Goal: Information Seeking & Learning: Compare options

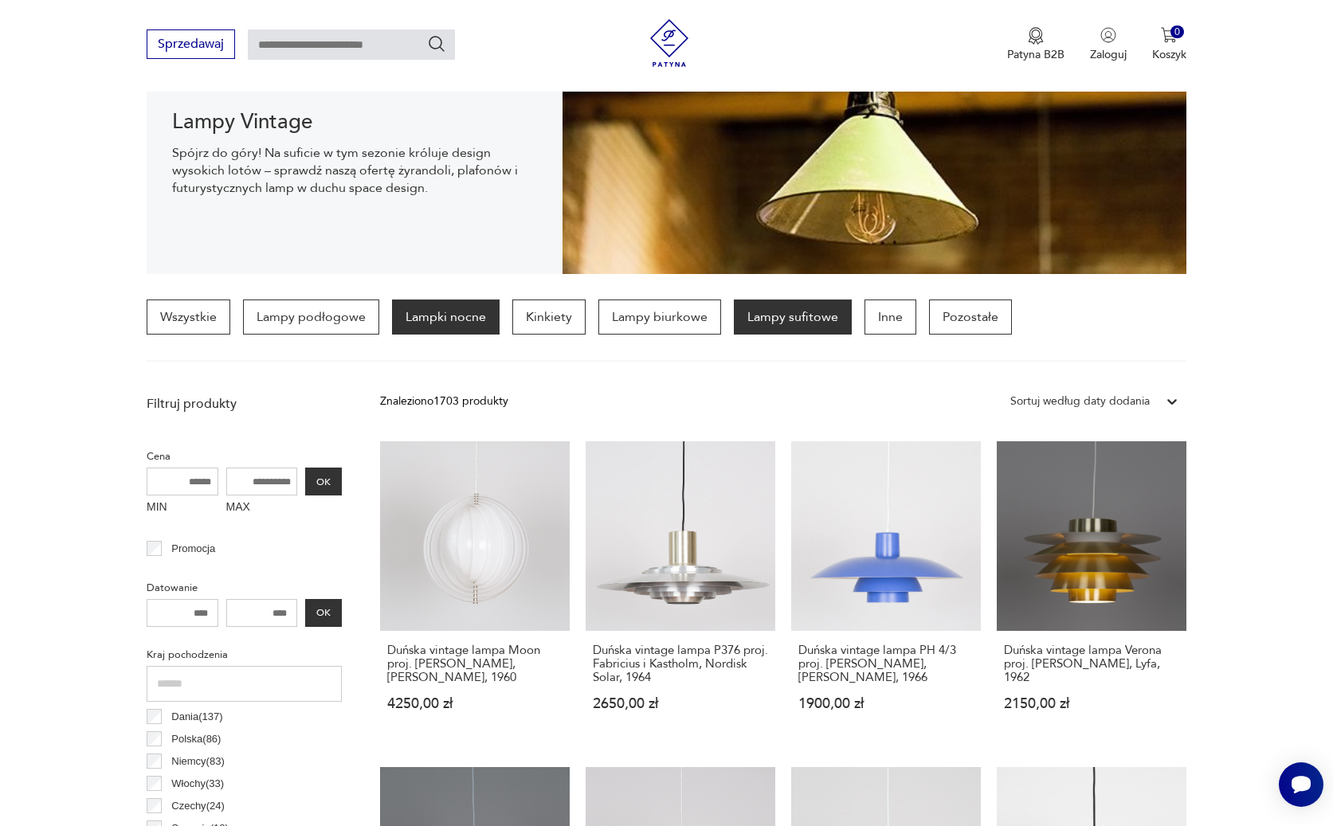
scroll to position [239, 0]
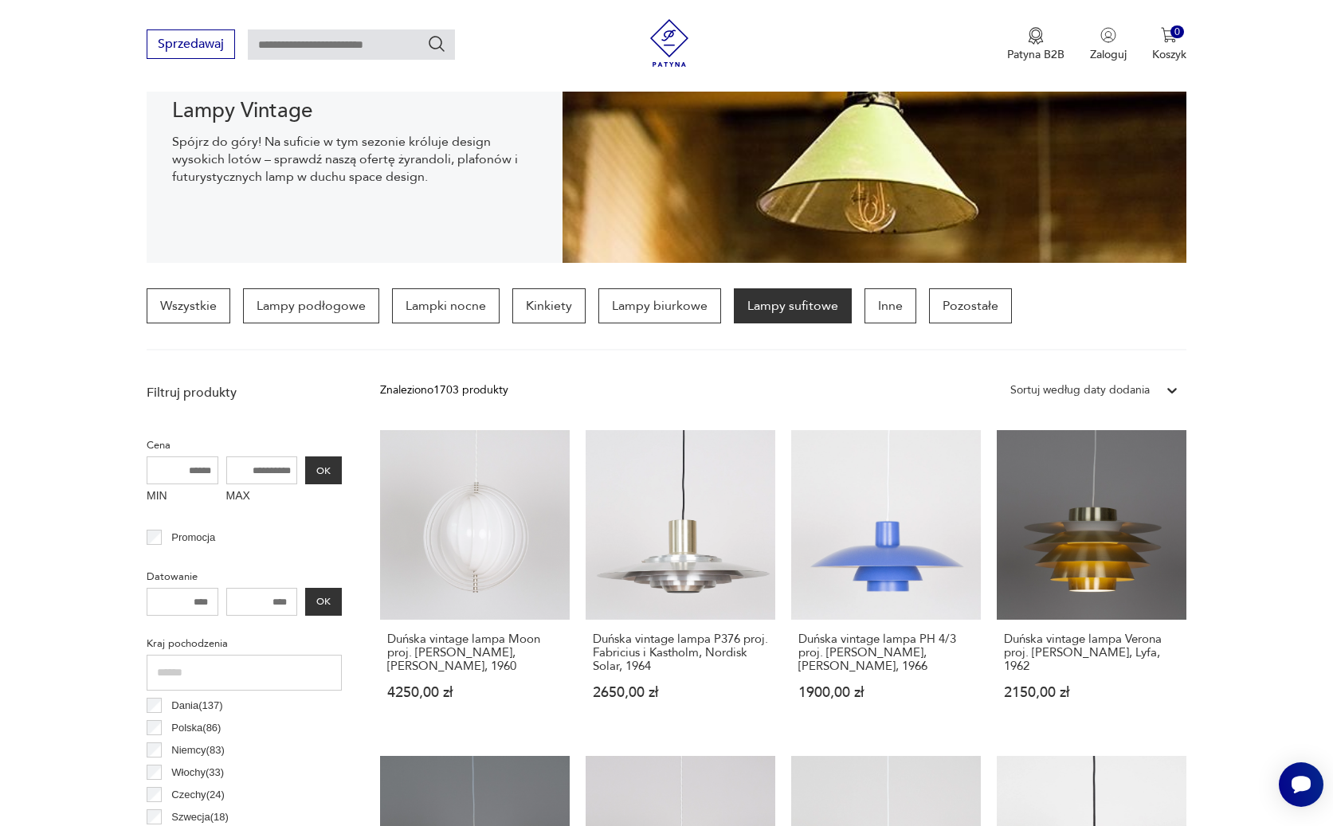
click at [1170, 386] on icon at bounding box center [1172, 390] width 16 height 16
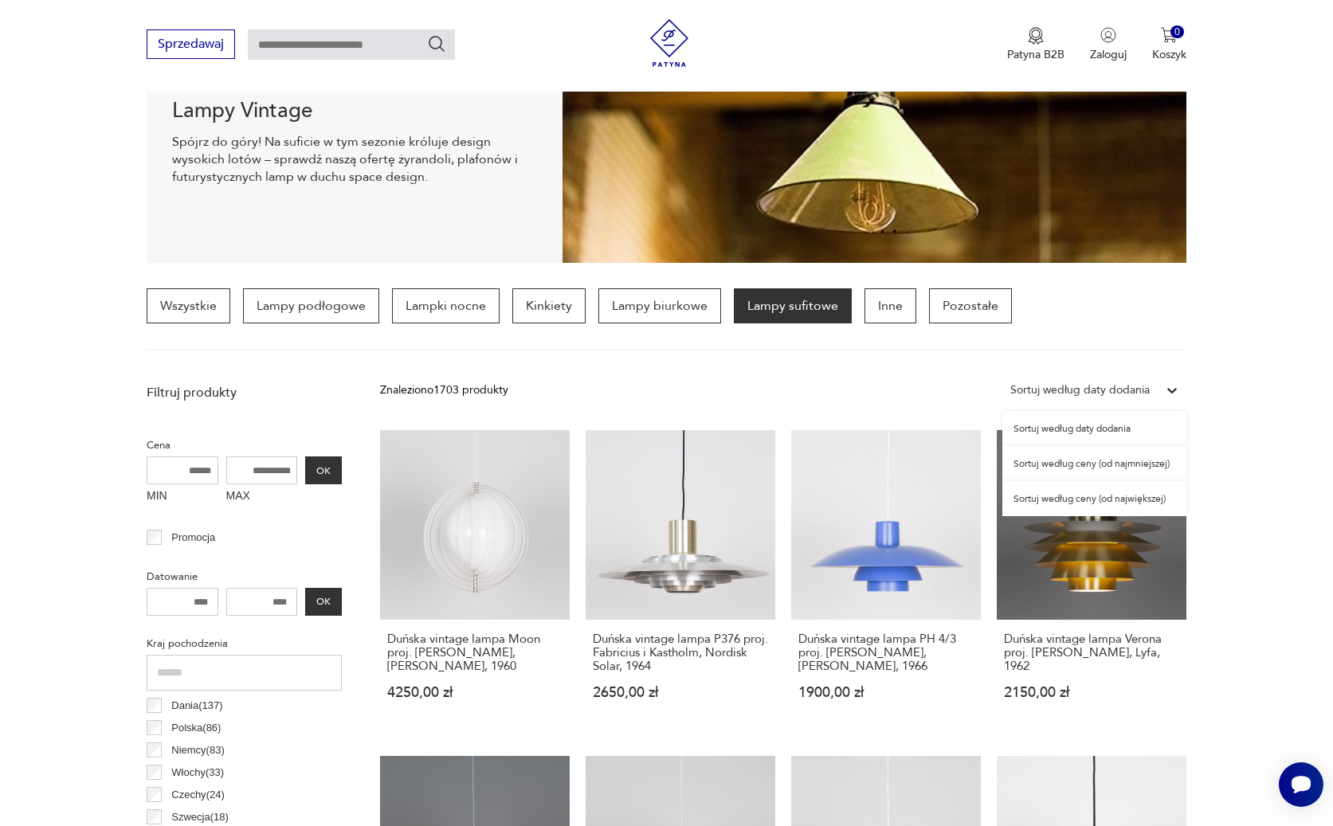
click at [1091, 468] on div "Sortuj według ceny (od najmniejszej)" at bounding box center [1094, 463] width 184 height 35
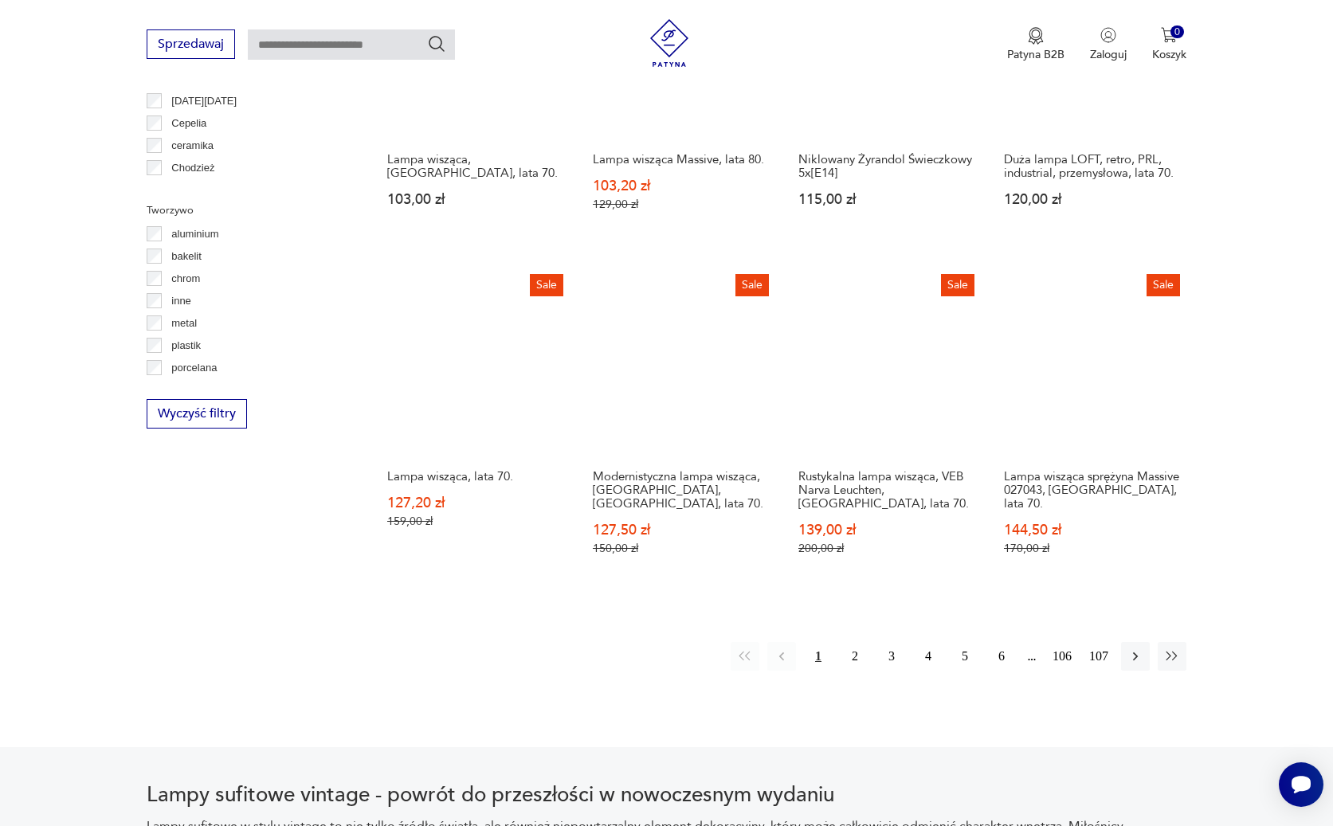
scroll to position [1411, 0]
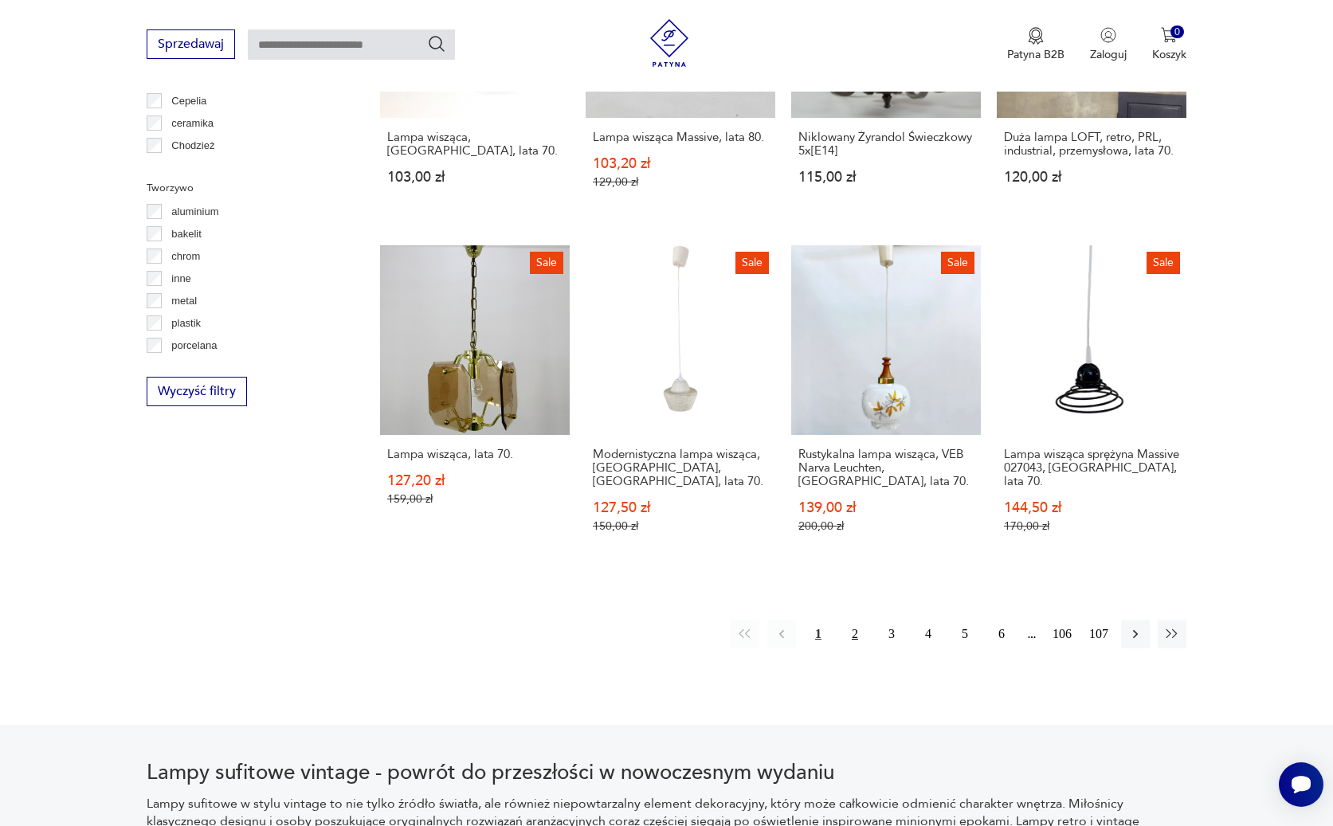
click at [852, 620] on button "2" at bounding box center [854, 634] width 29 height 29
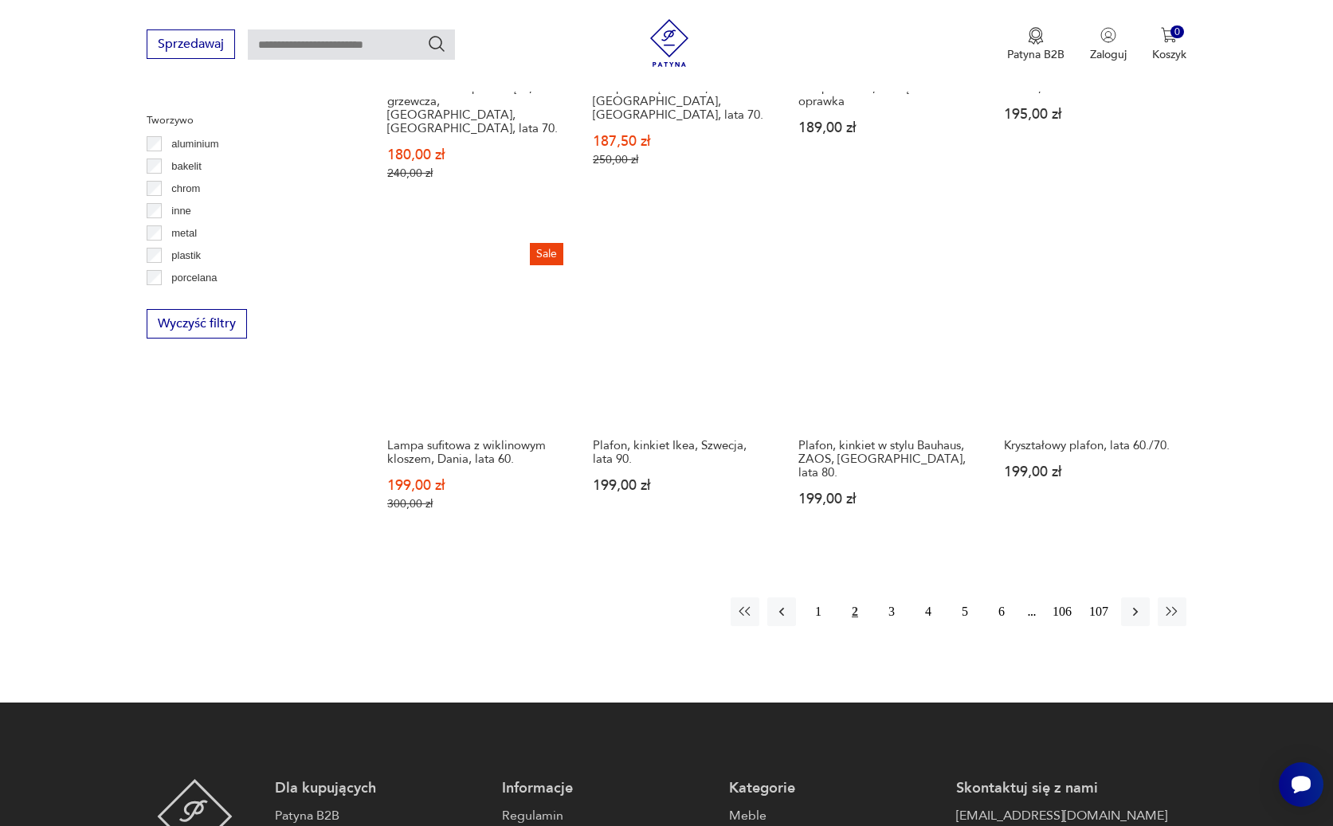
scroll to position [1491, 0]
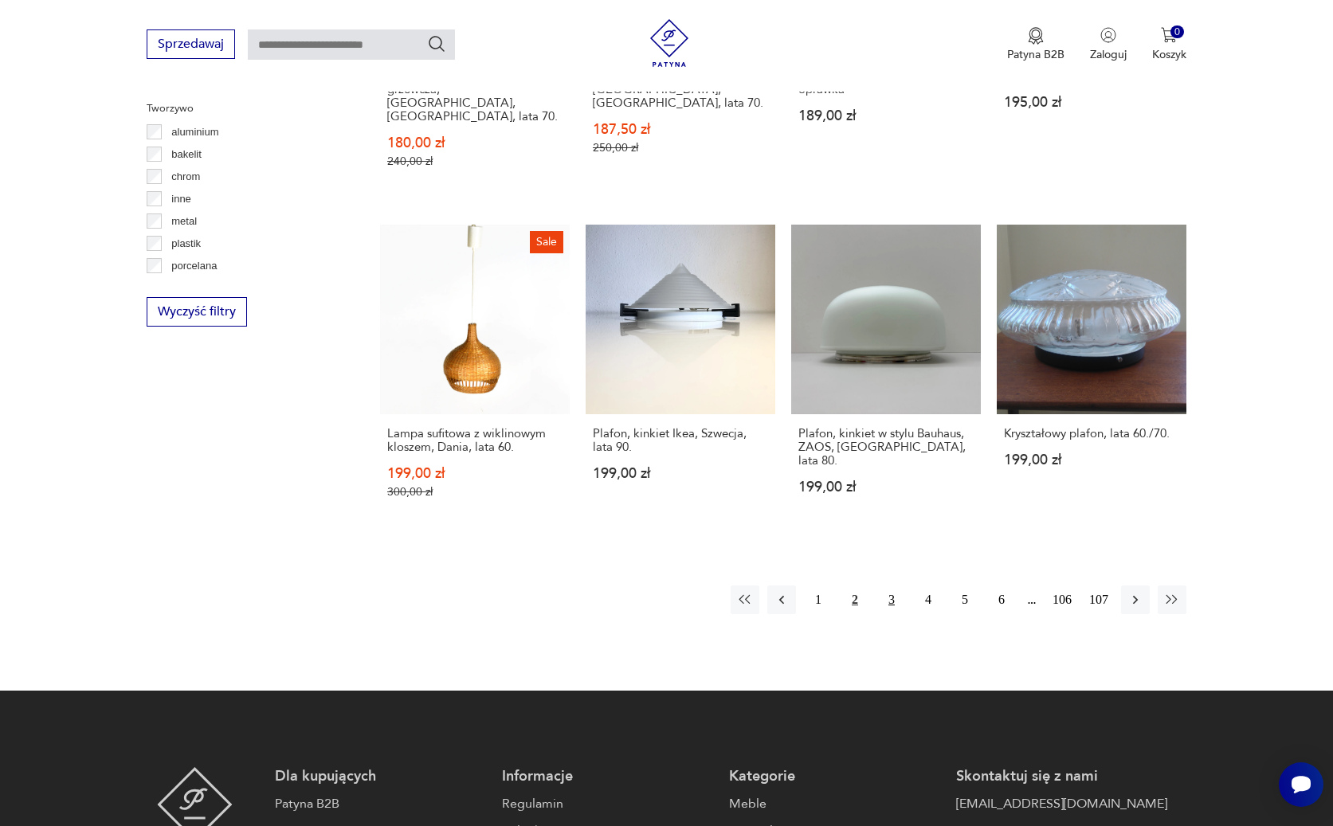
click at [891, 586] on button "3" at bounding box center [891, 600] width 29 height 29
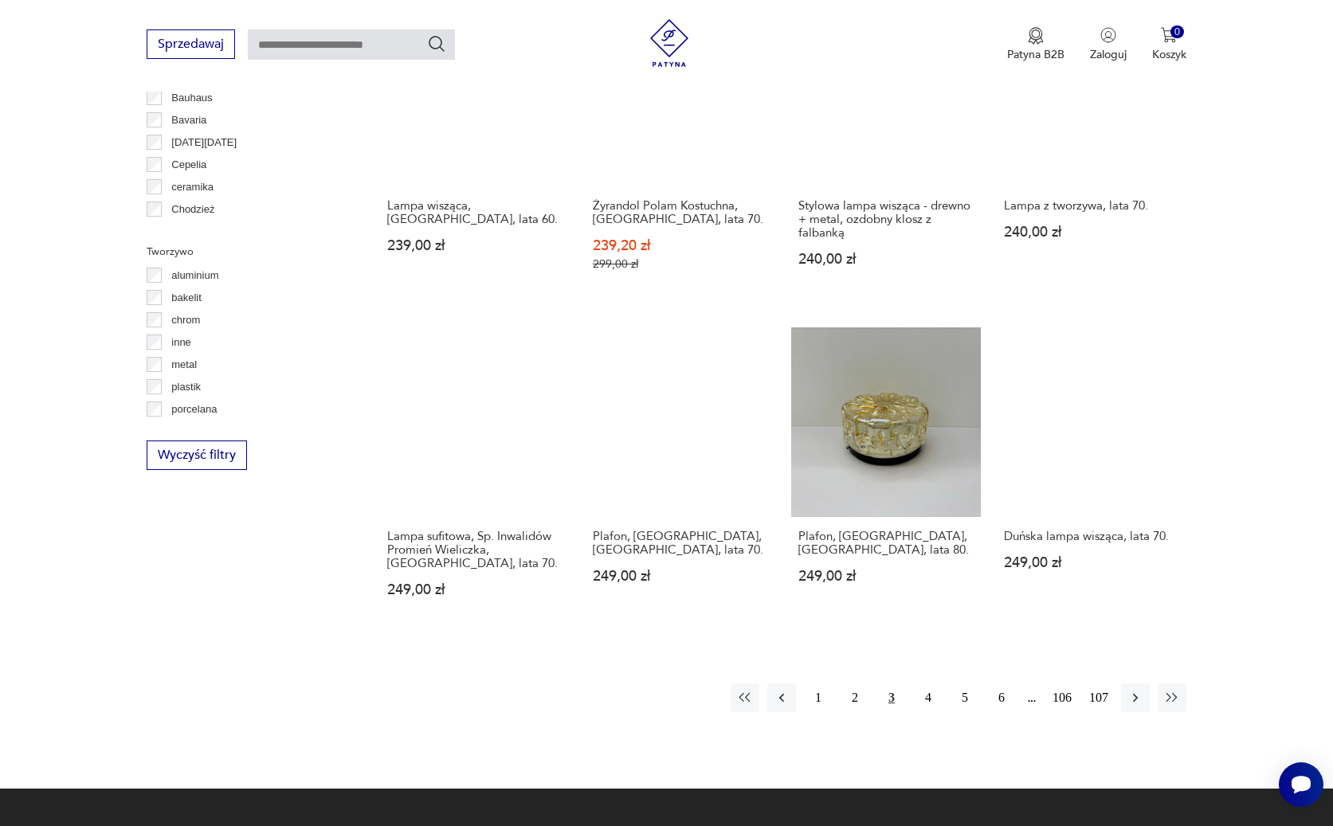
scroll to position [1411, 0]
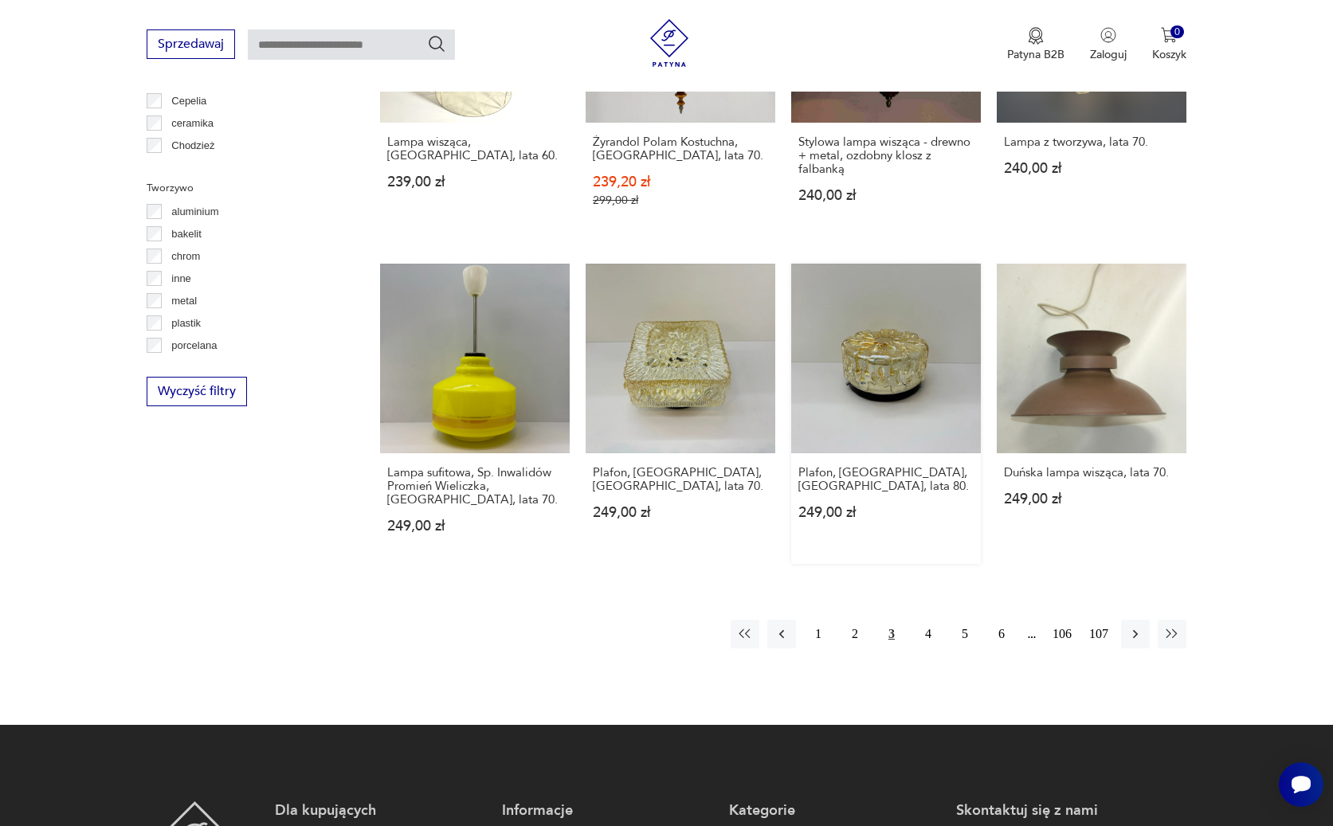
click at [899, 372] on link "Plafon, [GEOGRAPHIC_DATA], [GEOGRAPHIC_DATA], lata 80. 249,00 zł" at bounding box center [886, 414] width 190 height 300
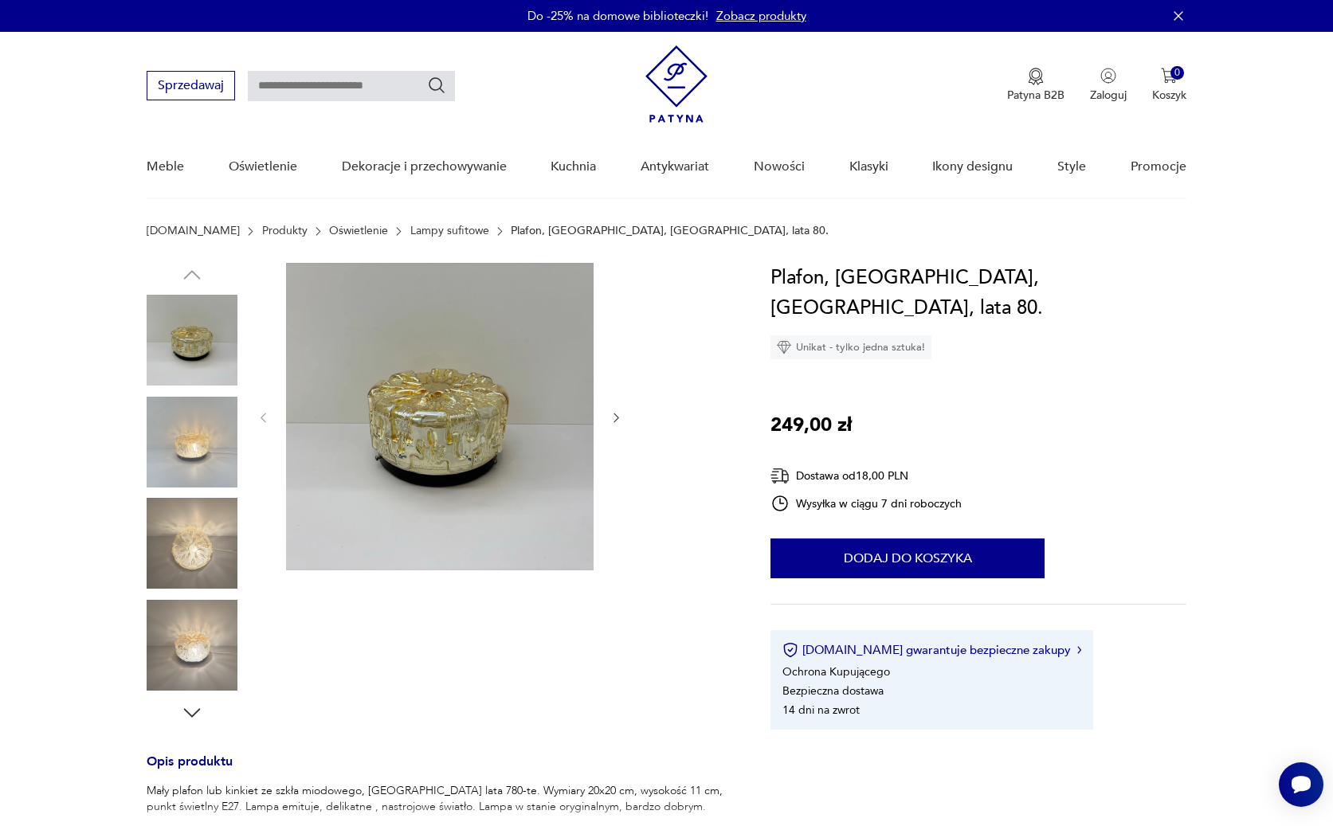
click at [206, 431] on img at bounding box center [192, 442] width 91 height 91
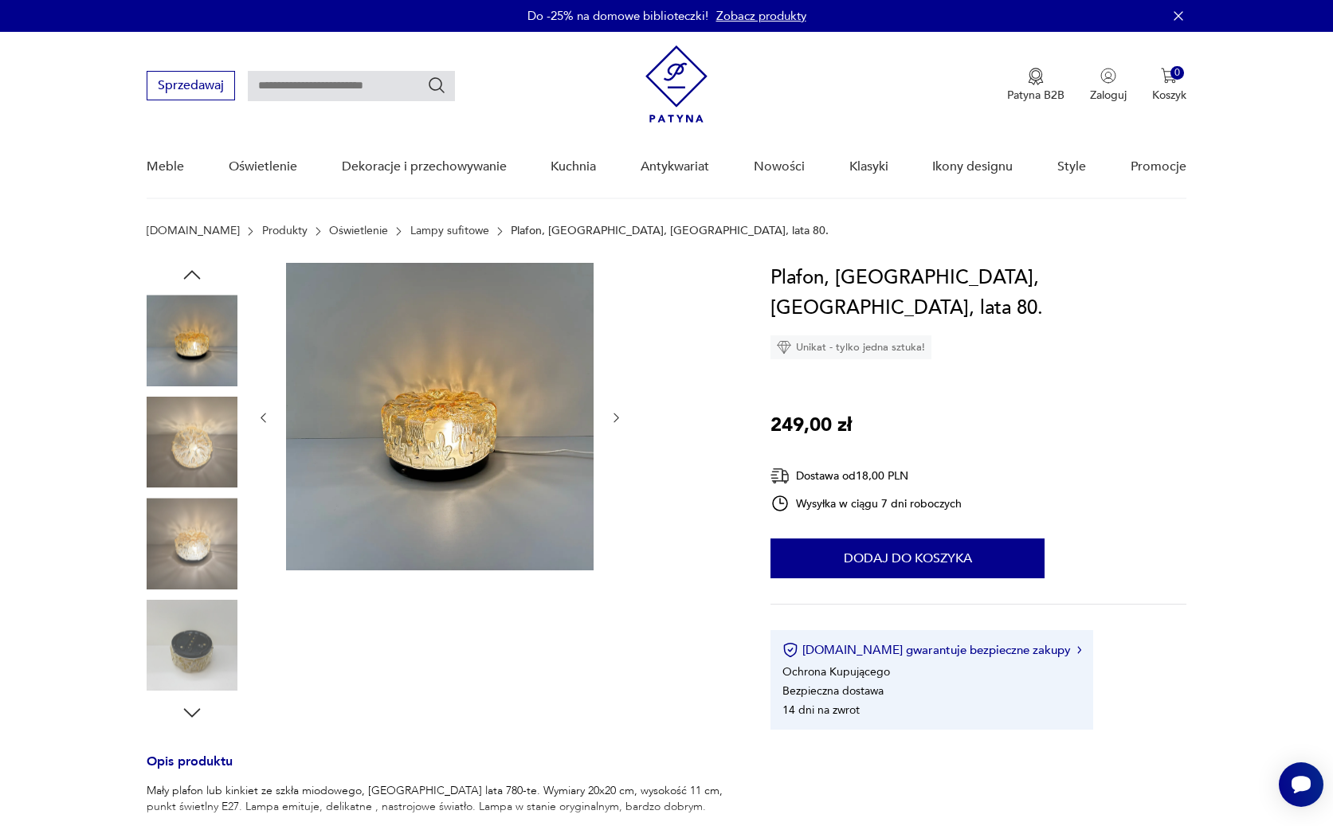
click at [199, 454] on img at bounding box center [192, 442] width 91 height 91
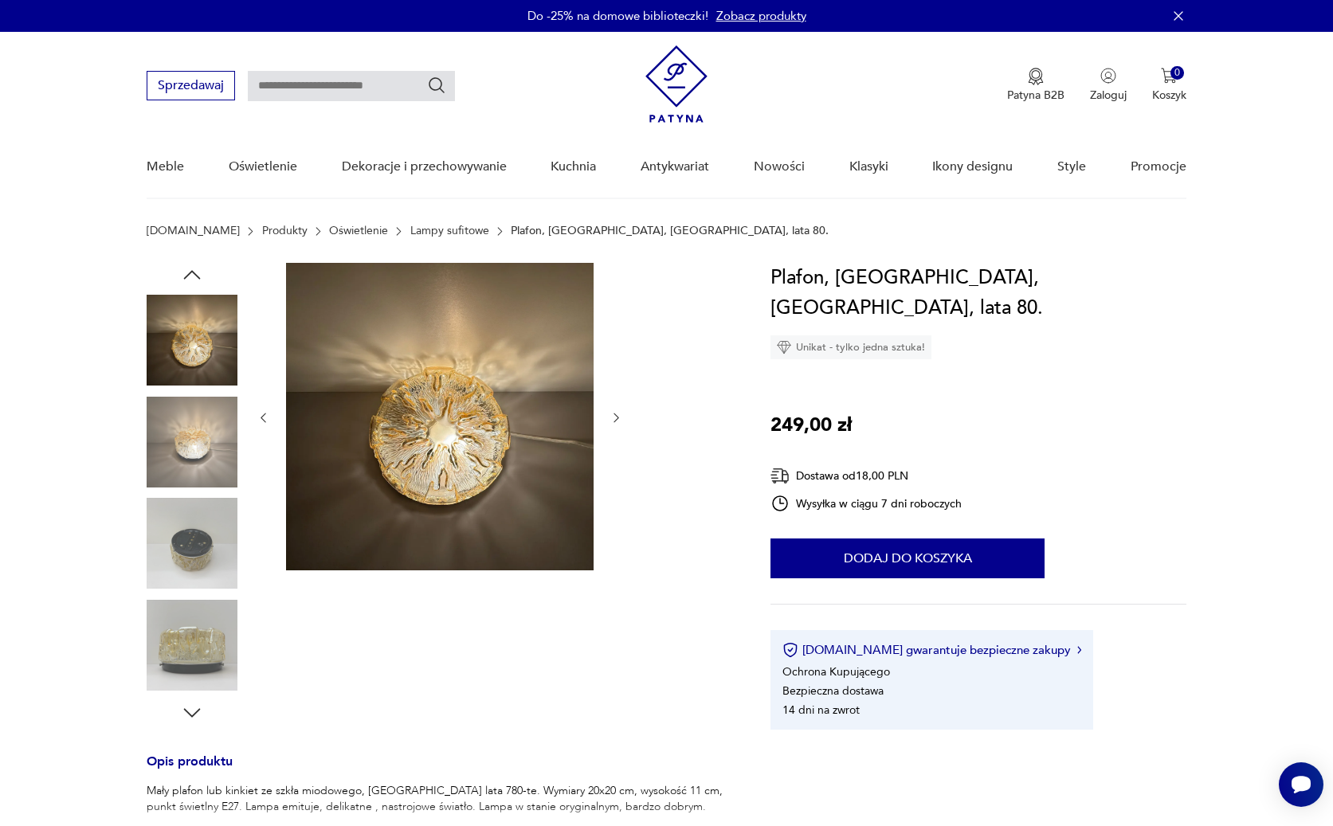
click at [187, 566] on img at bounding box center [192, 543] width 91 height 91
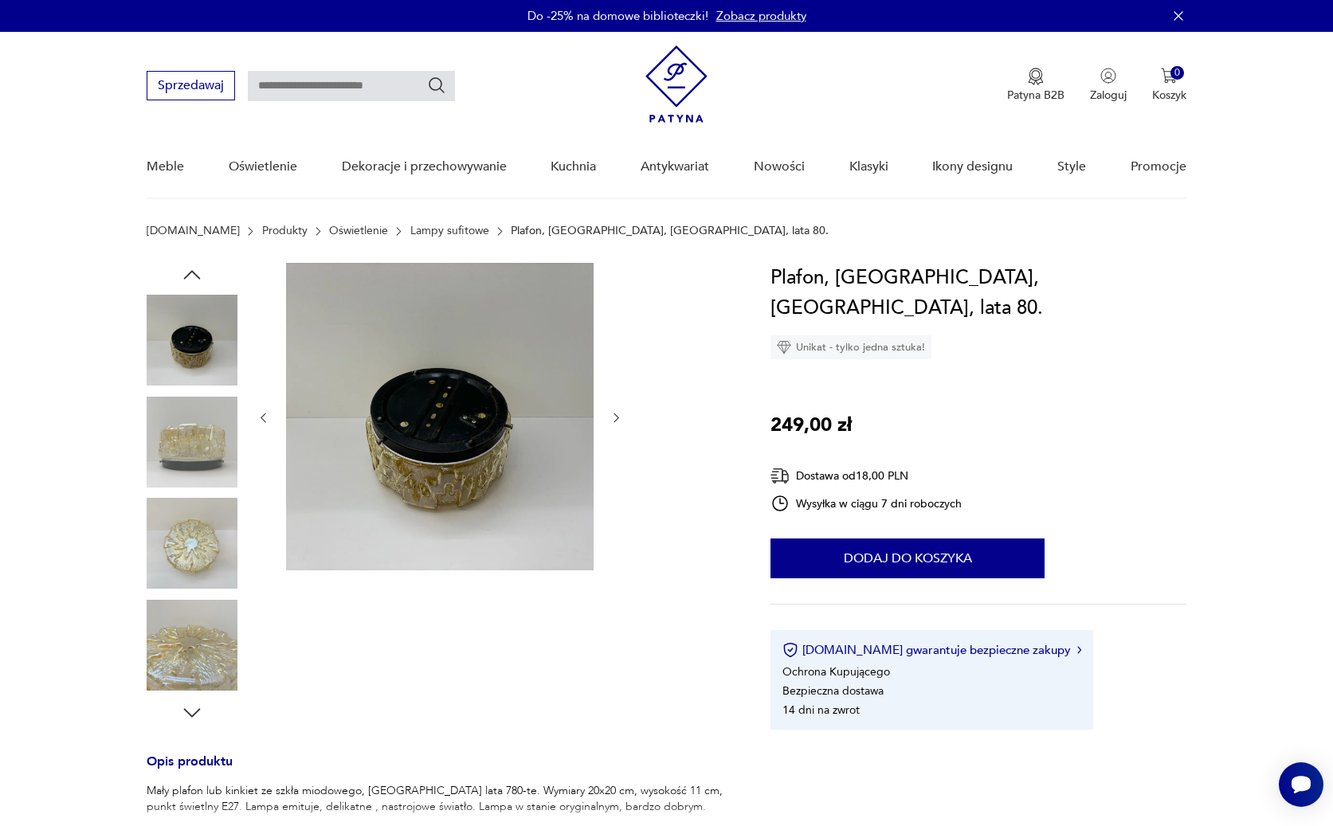
click at [193, 584] on img at bounding box center [192, 543] width 91 height 91
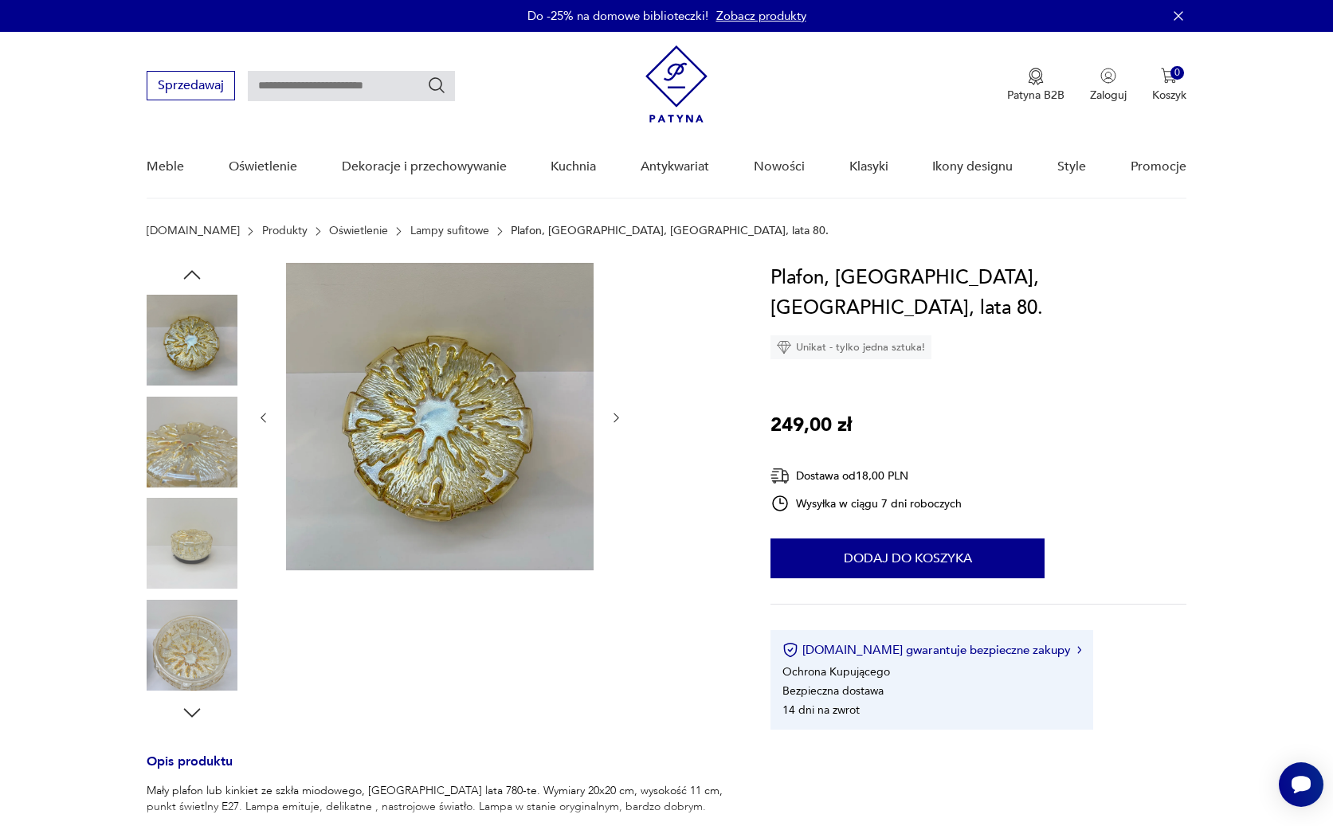
click at [187, 532] on img at bounding box center [192, 543] width 91 height 91
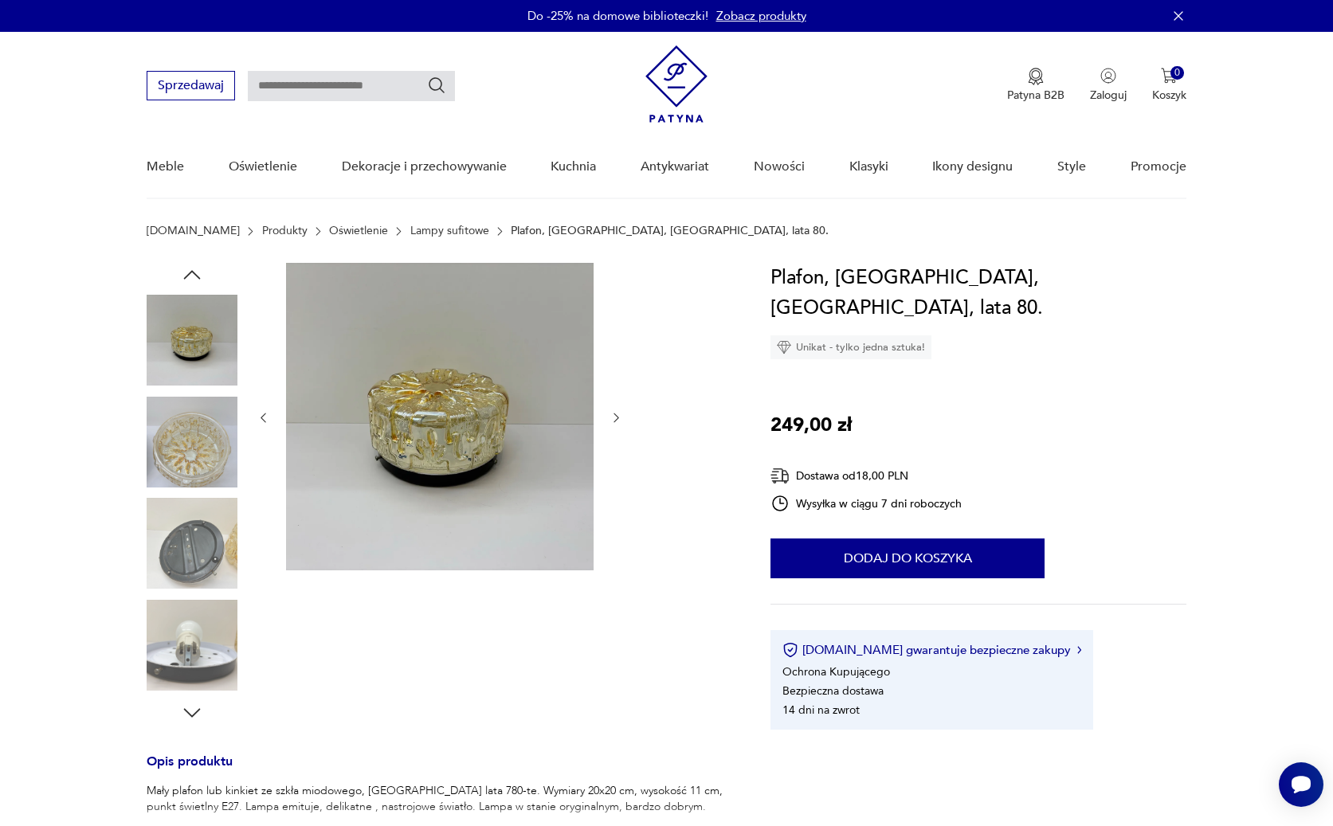
click at [189, 541] on img at bounding box center [192, 543] width 91 height 91
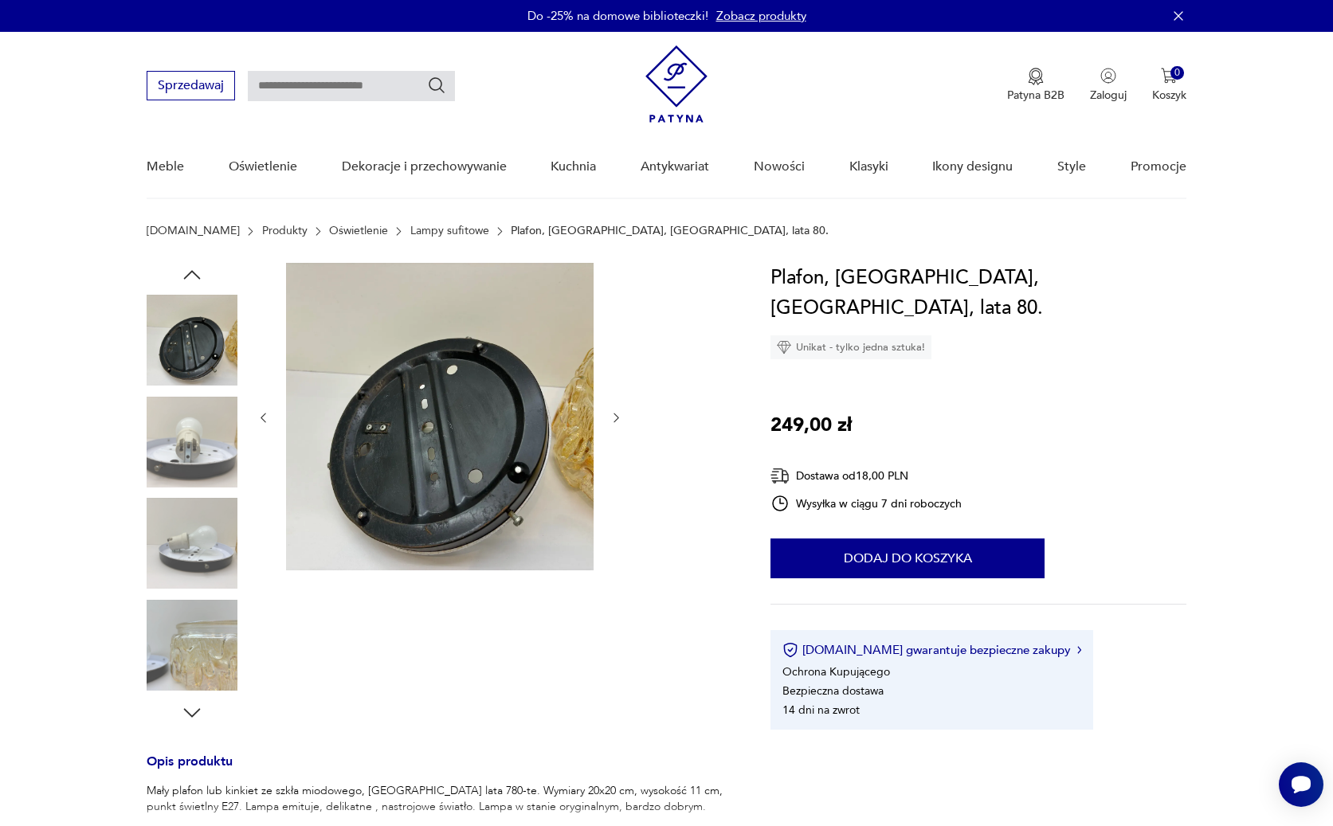
click at [190, 519] on img at bounding box center [192, 543] width 91 height 91
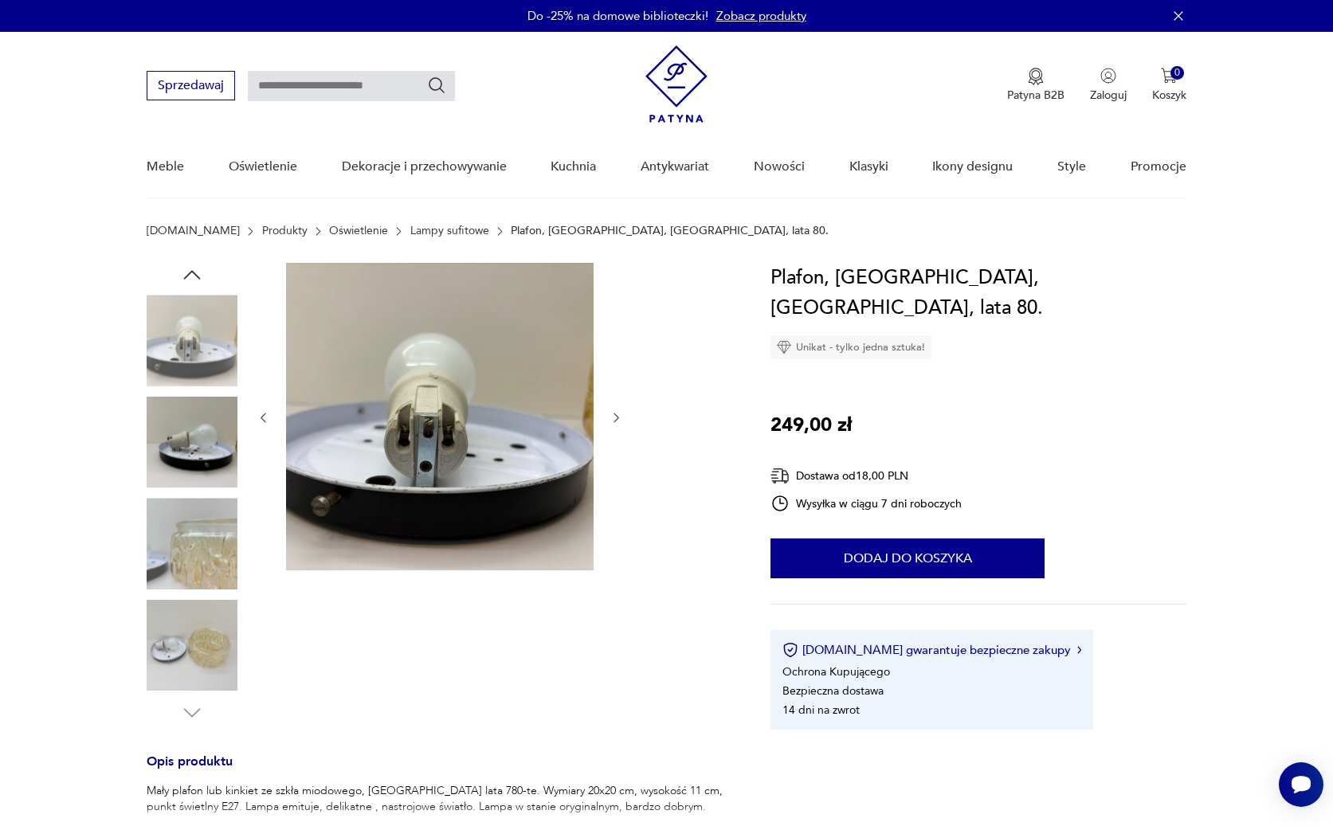
click at [197, 558] on img at bounding box center [192, 543] width 91 height 91
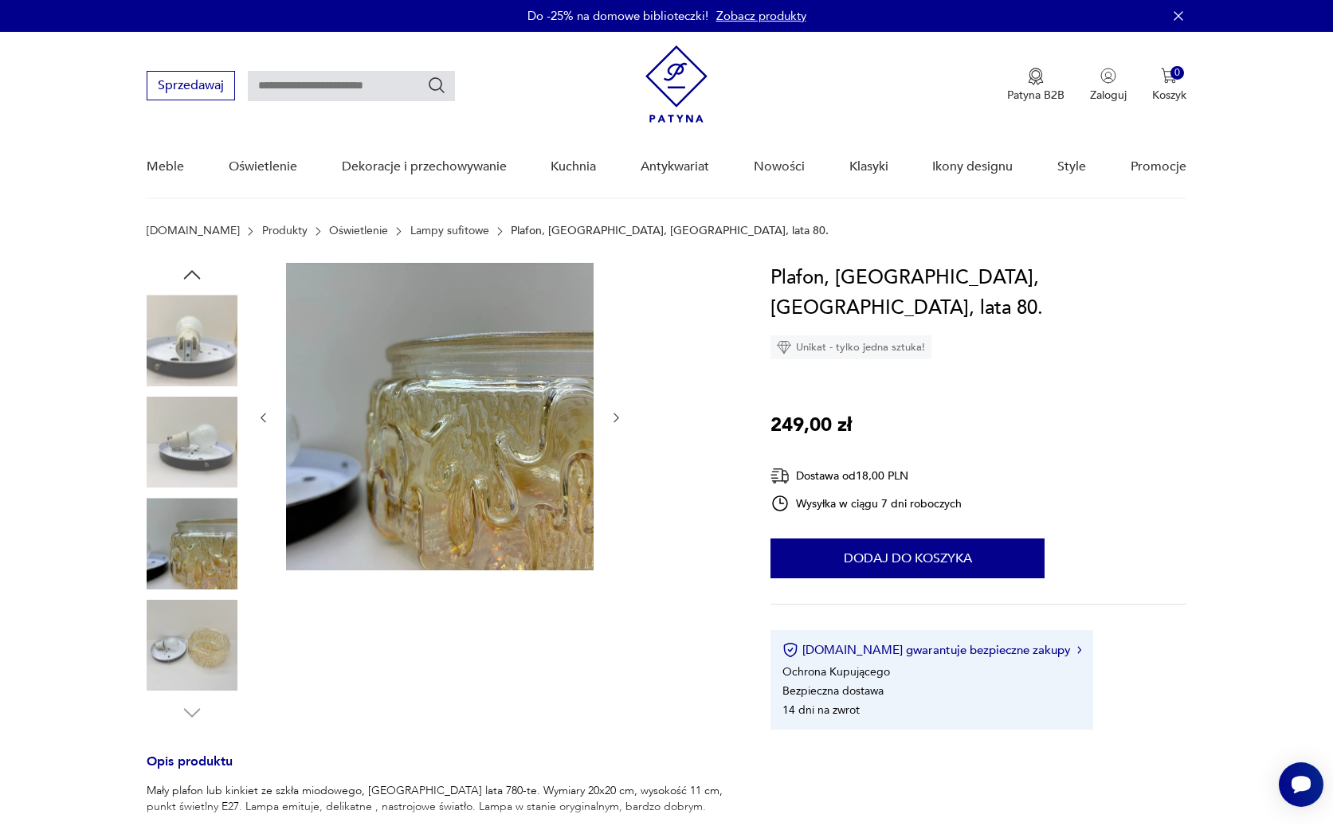
click at [198, 613] on img at bounding box center [192, 645] width 91 height 91
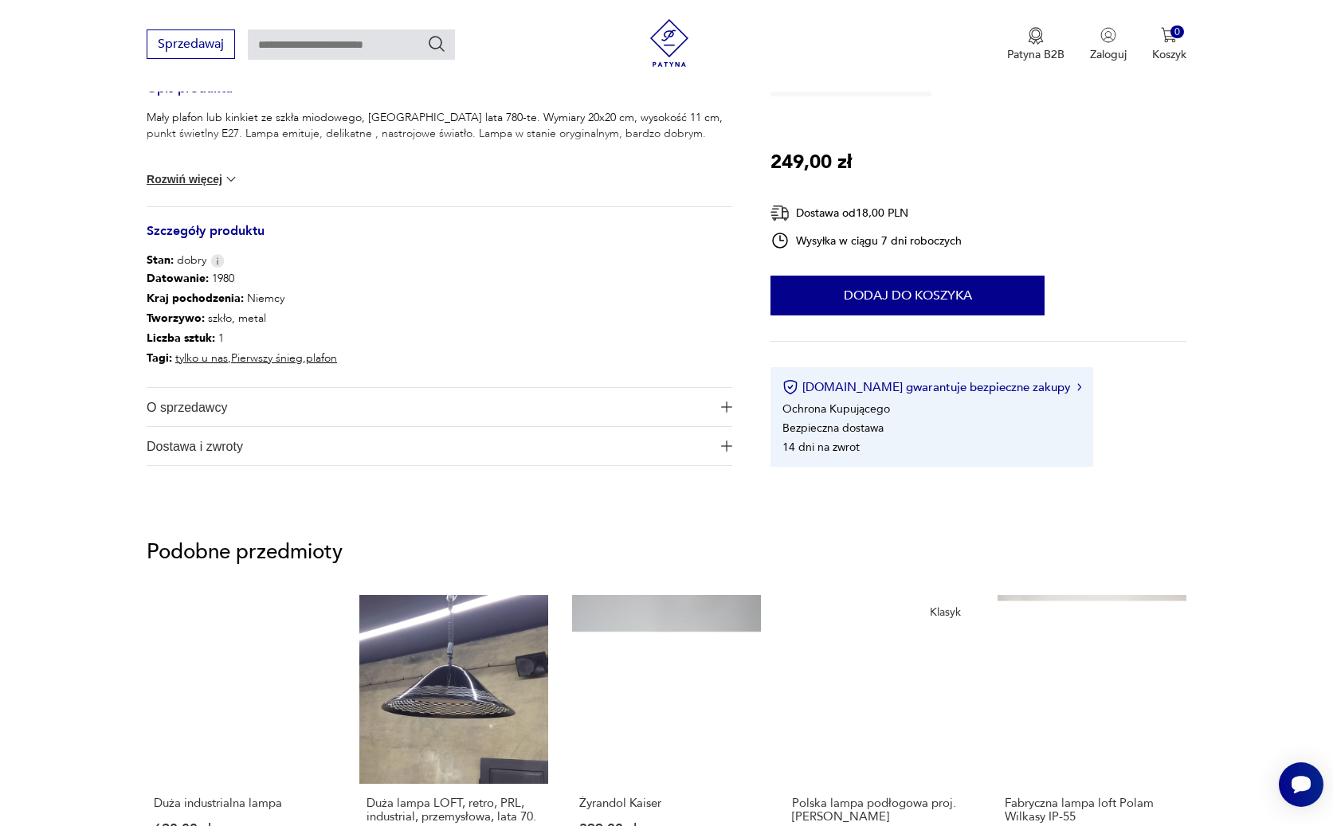
scroll to position [717, 0]
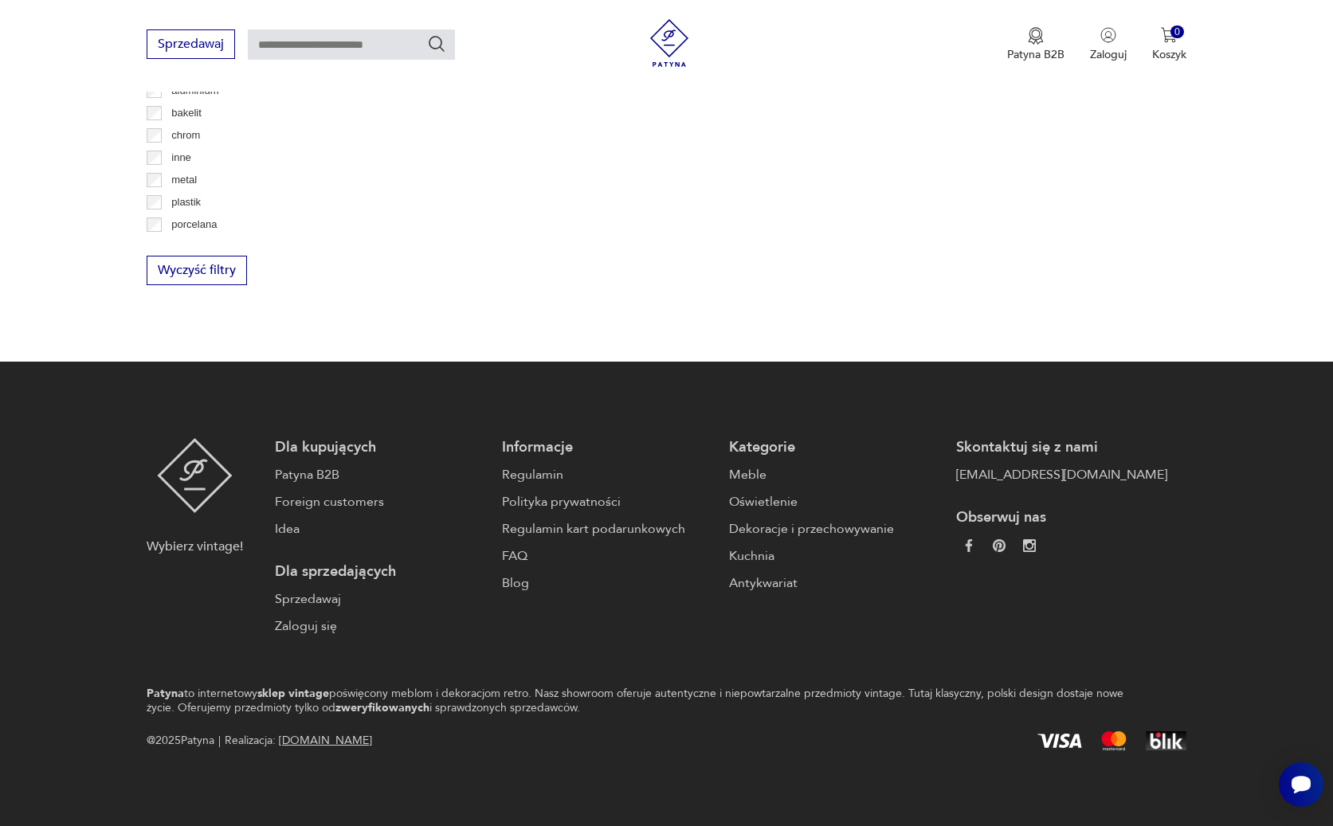
scroll to position [1532, 0]
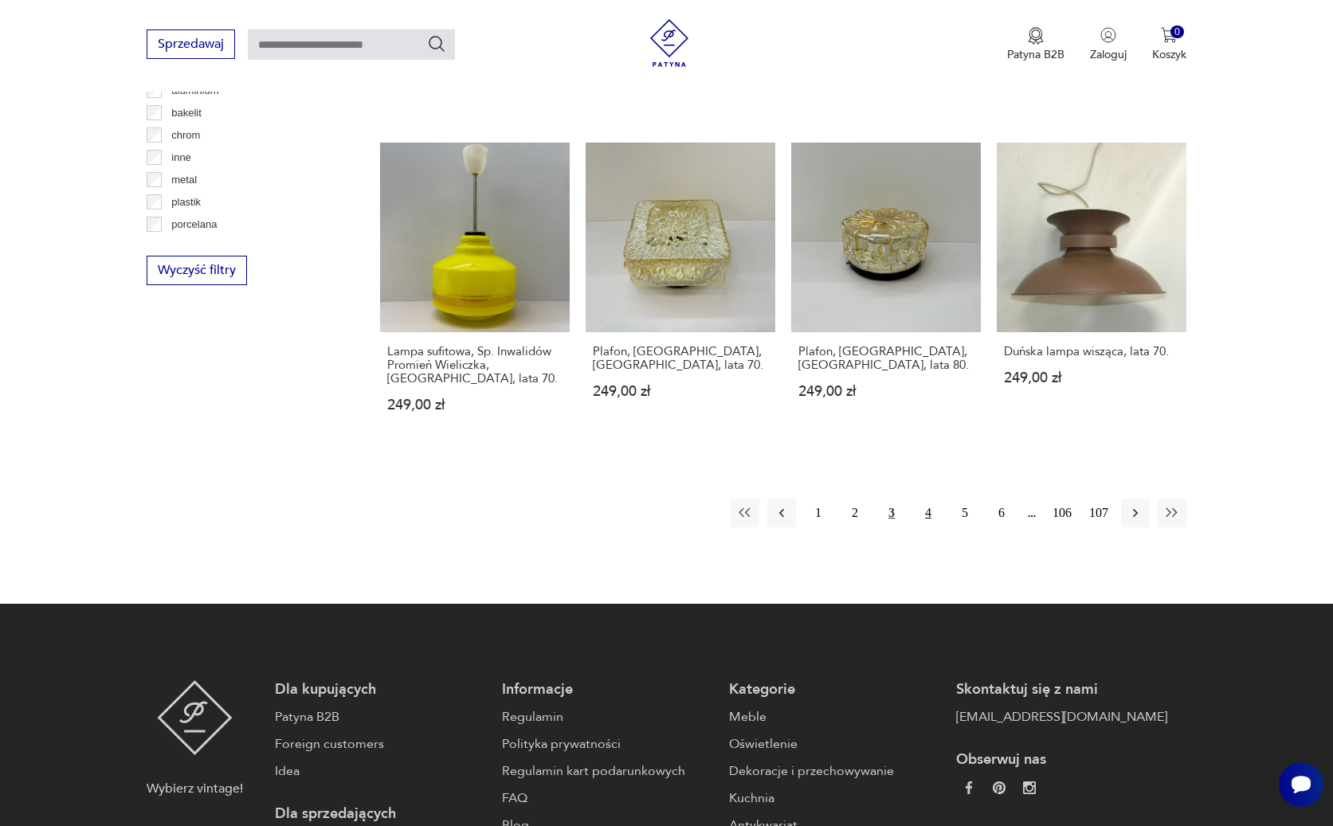
click at [931, 499] on button "4" at bounding box center [928, 513] width 29 height 29
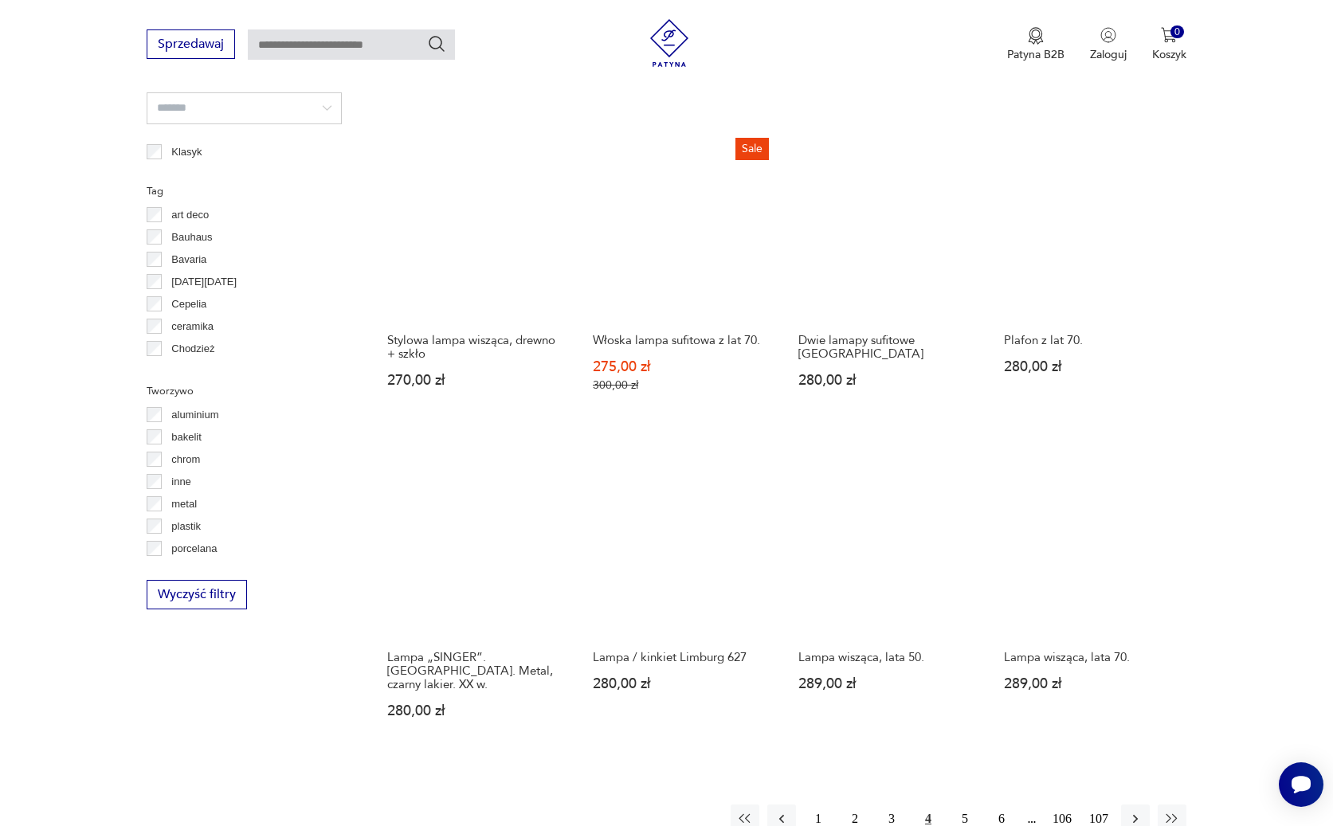
scroll to position [1331, 0]
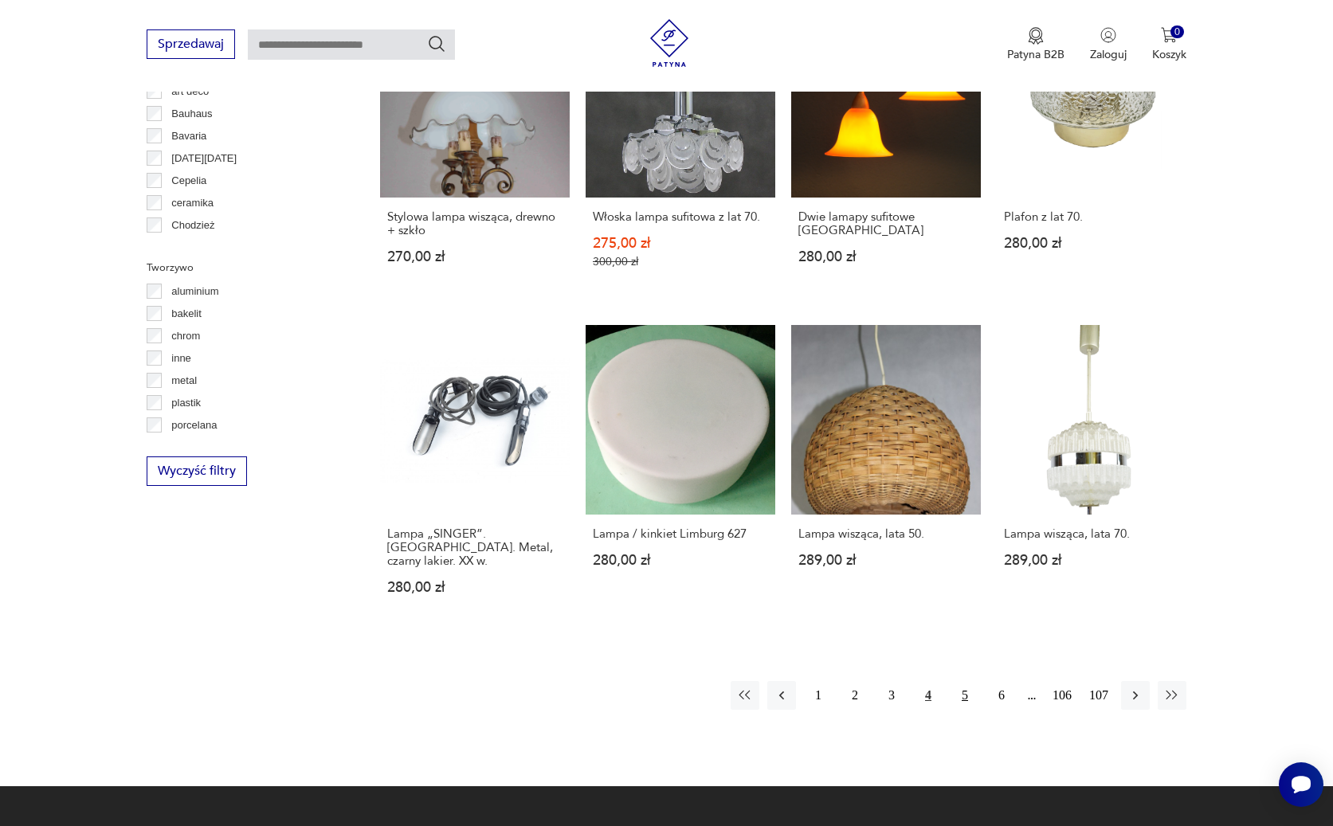
click at [966, 681] on button "5" at bounding box center [964, 695] width 29 height 29
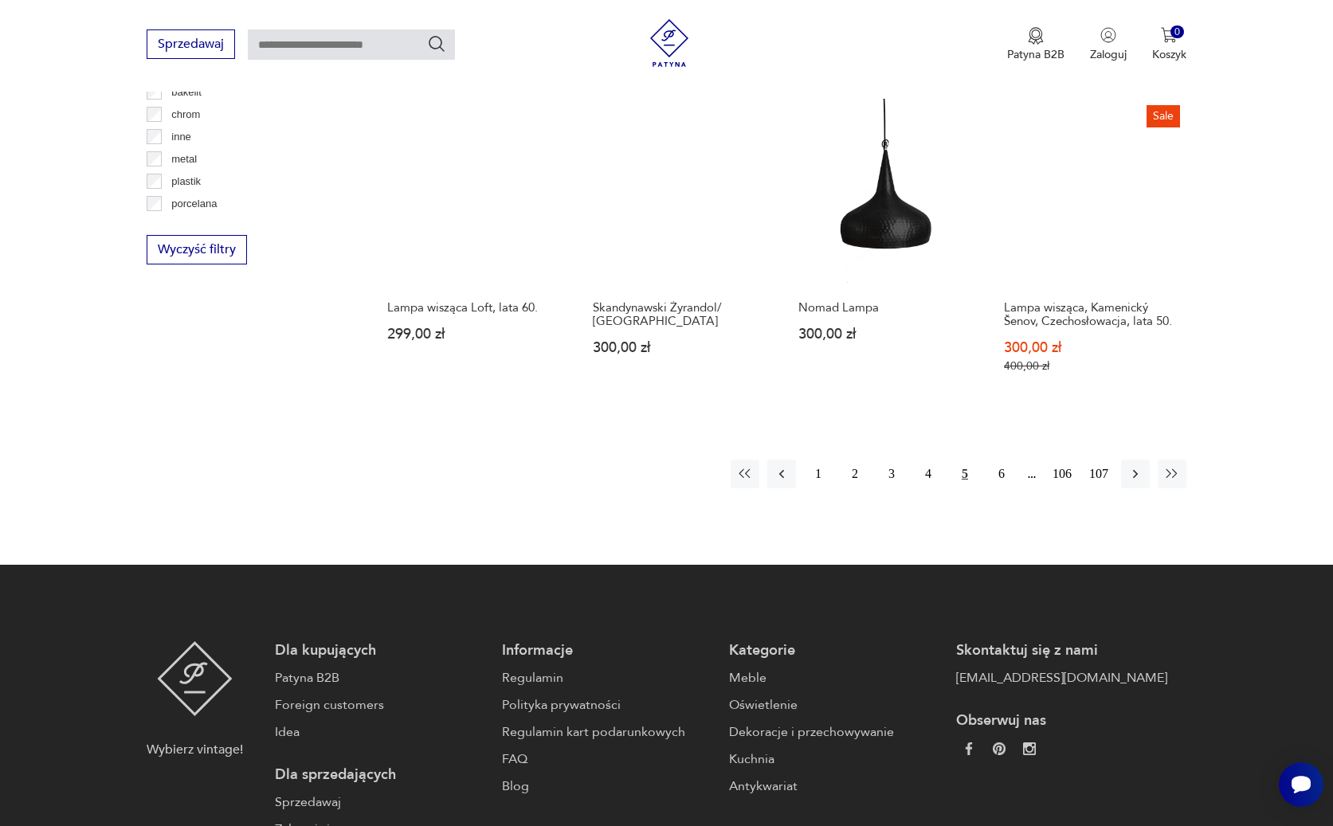
scroll to position [1570, 0]
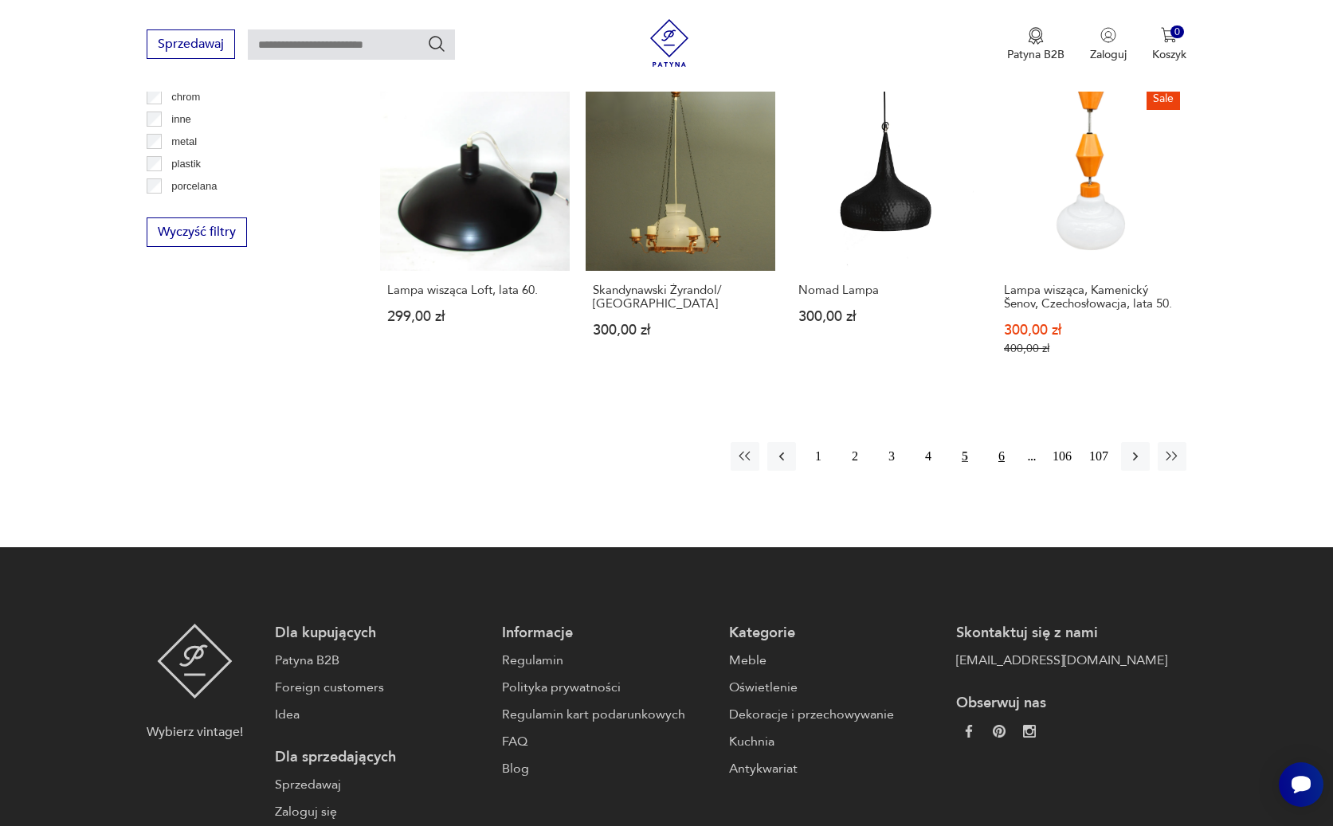
click at [995, 446] on button "6" at bounding box center [1001, 456] width 29 height 29
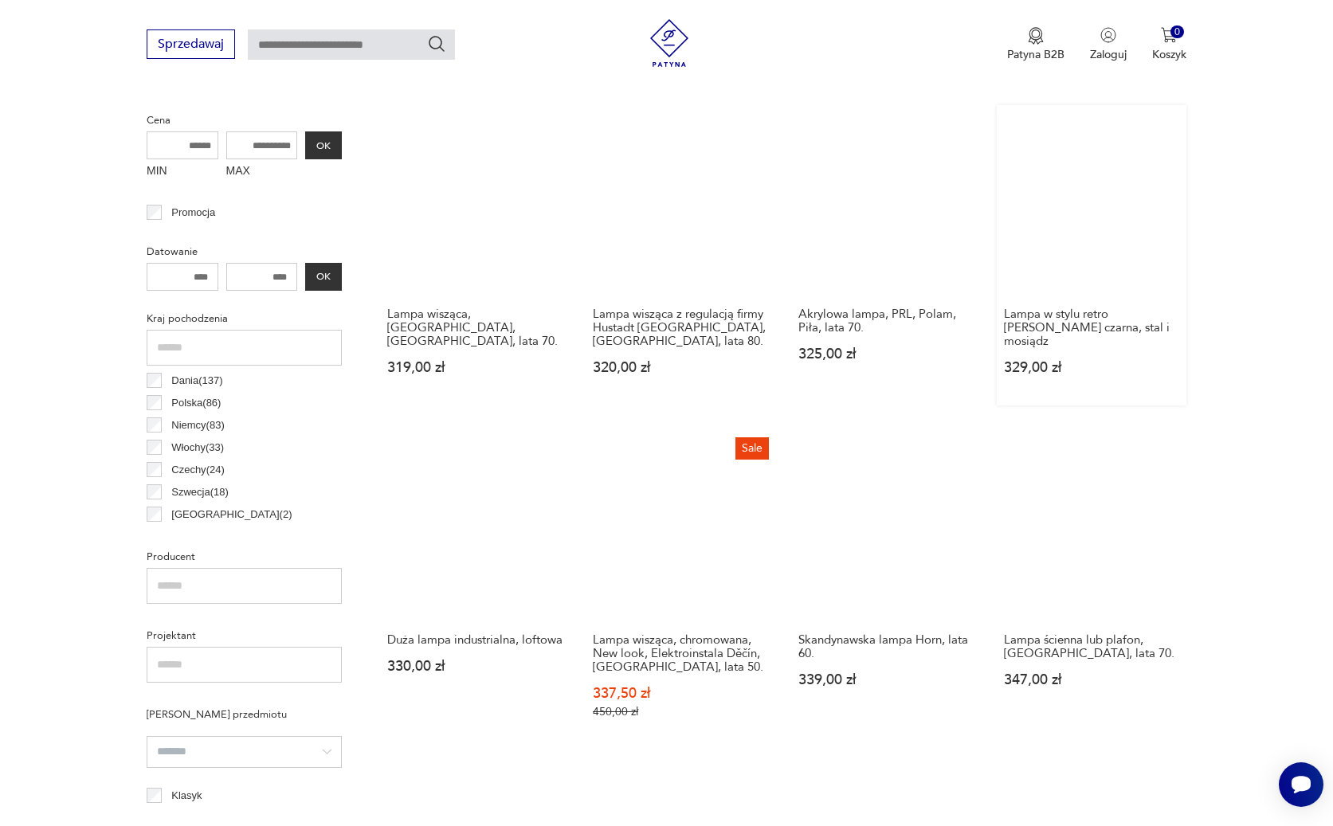
scroll to position [694, 0]
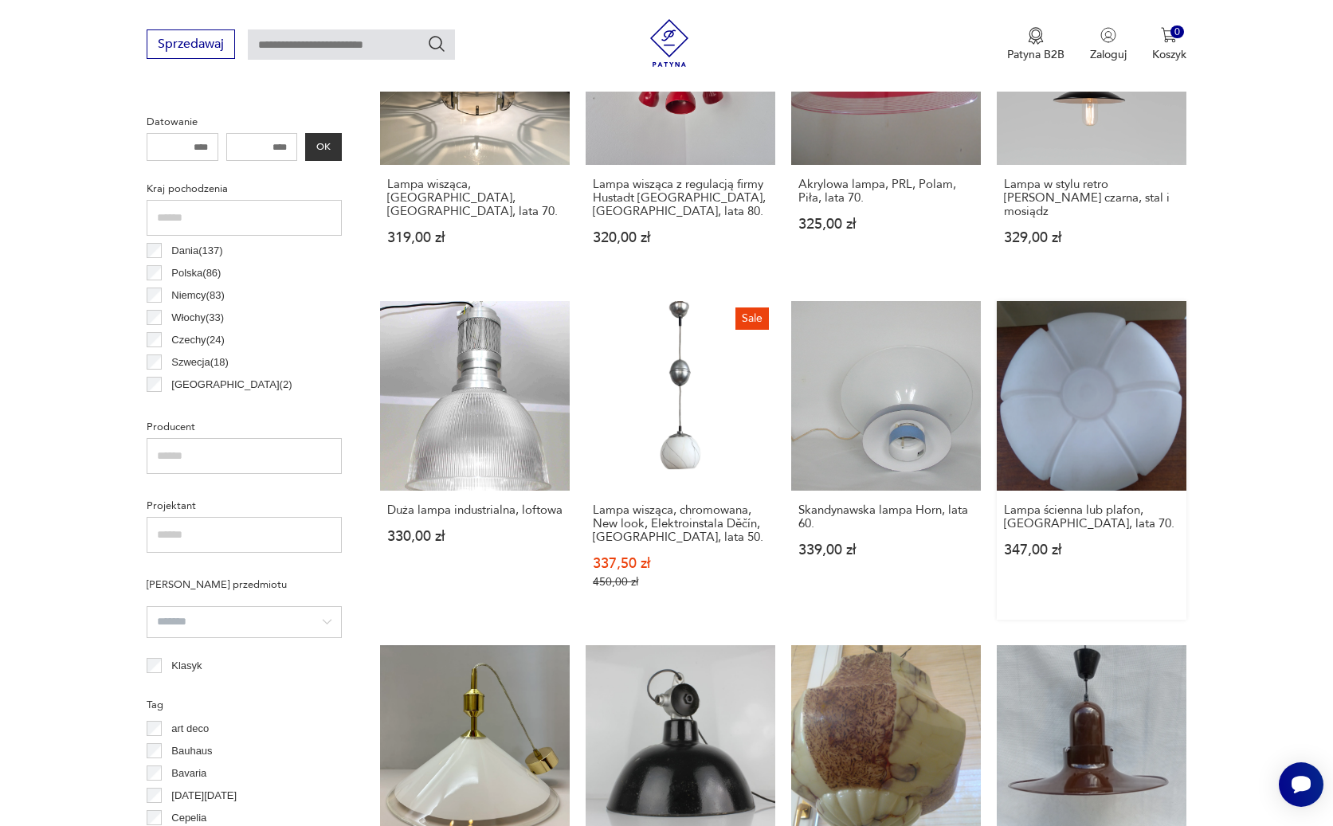
click at [1086, 464] on link "Lampa ścienna lub plafon, [GEOGRAPHIC_DATA], lata 70. 347,00 zł" at bounding box center [1092, 460] width 190 height 319
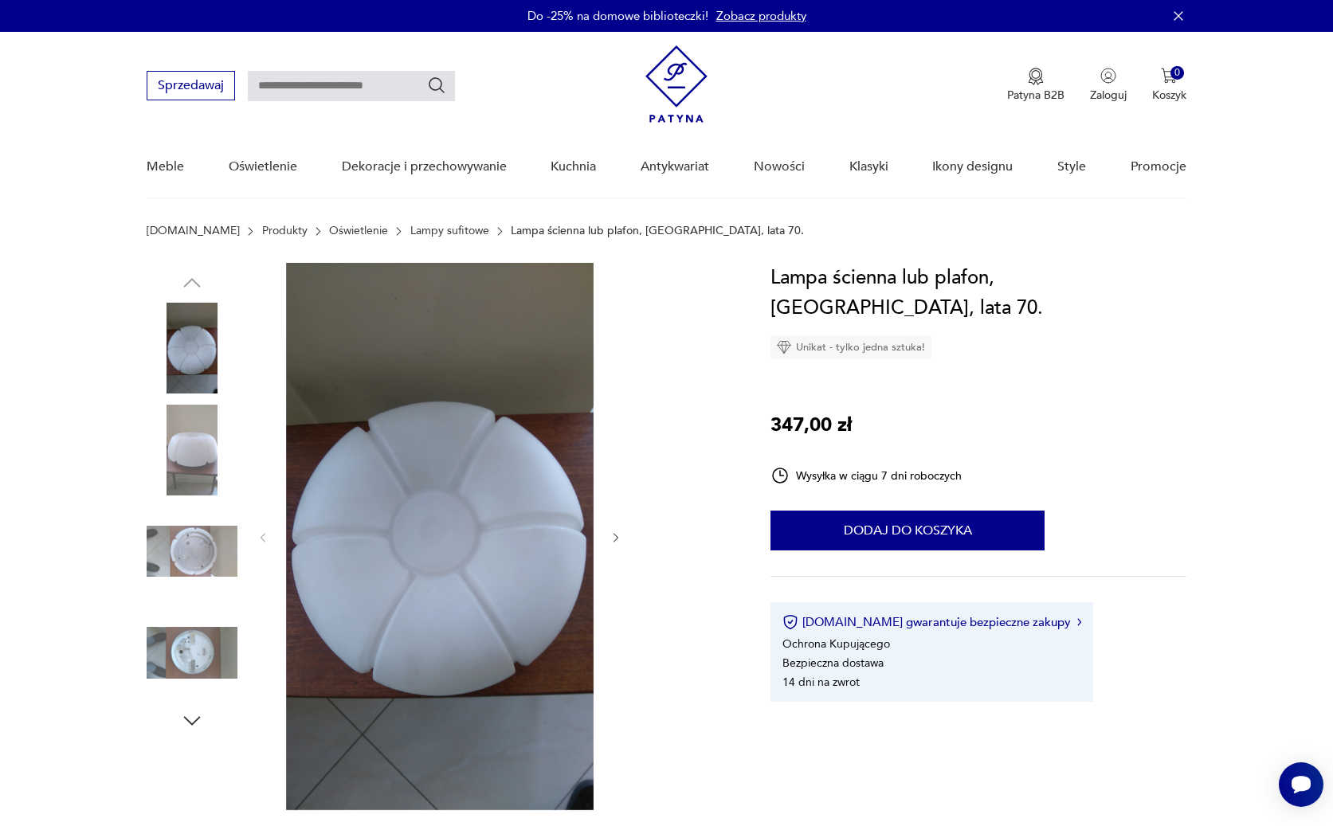
click at [195, 478] on img at bounding box center [192, 450] width 91 height 91
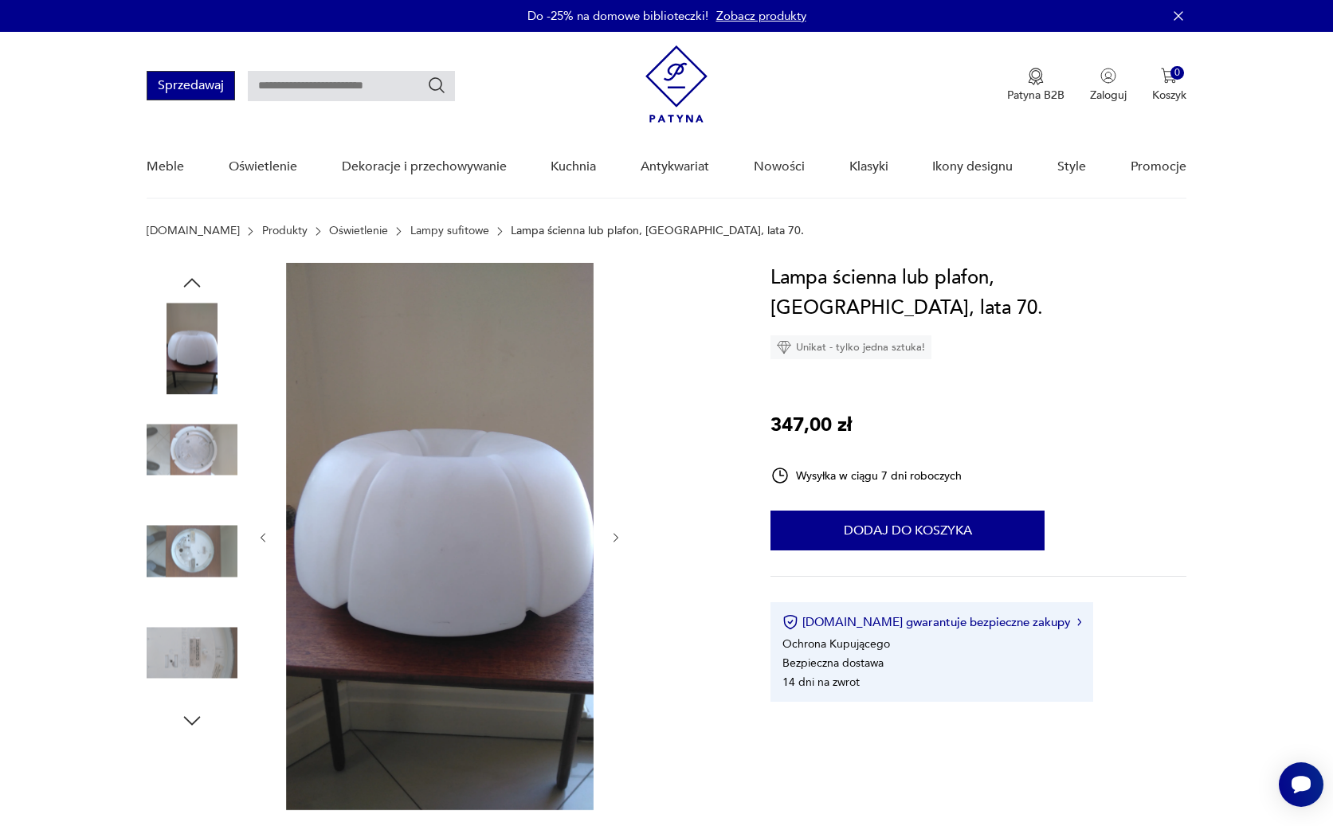
scroll to position [80, 0]
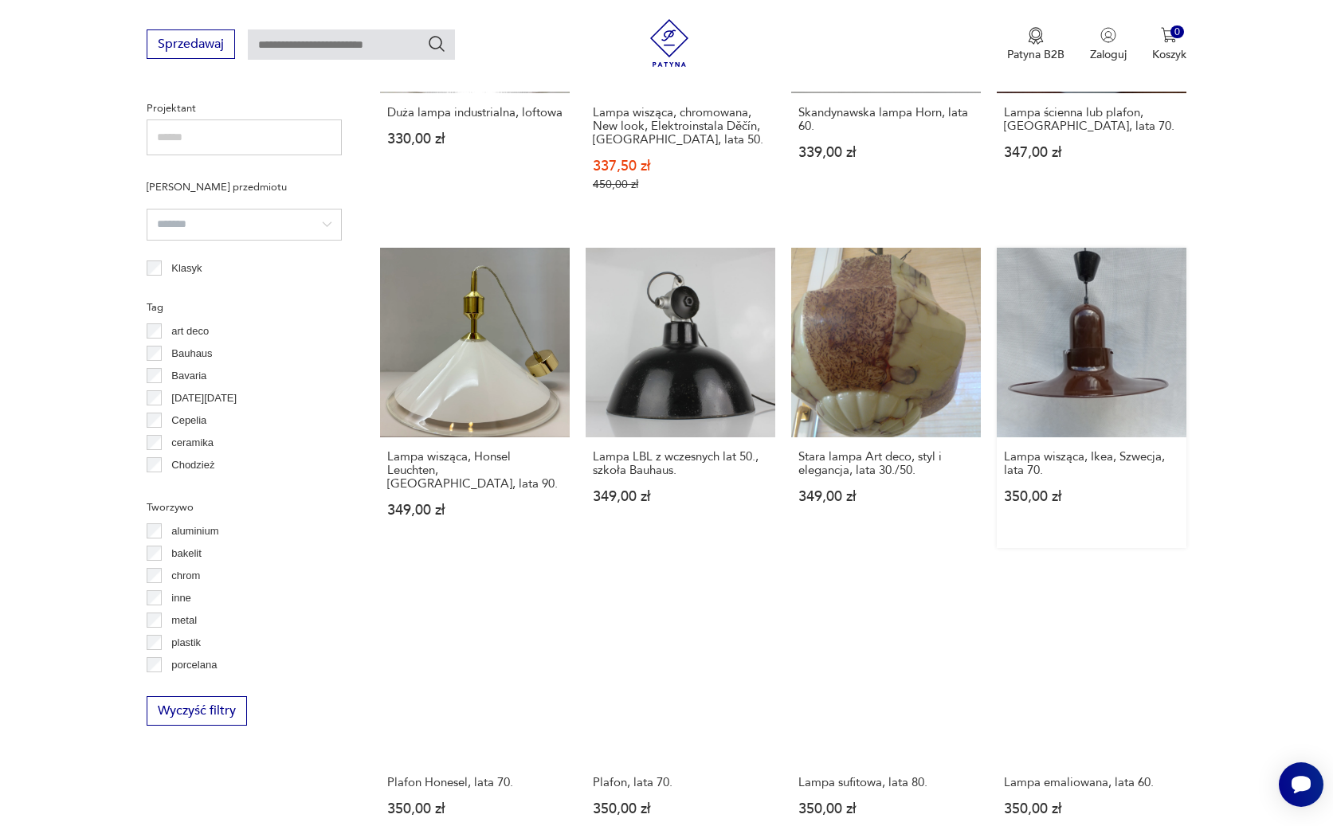
scroll to position [1092, 0]
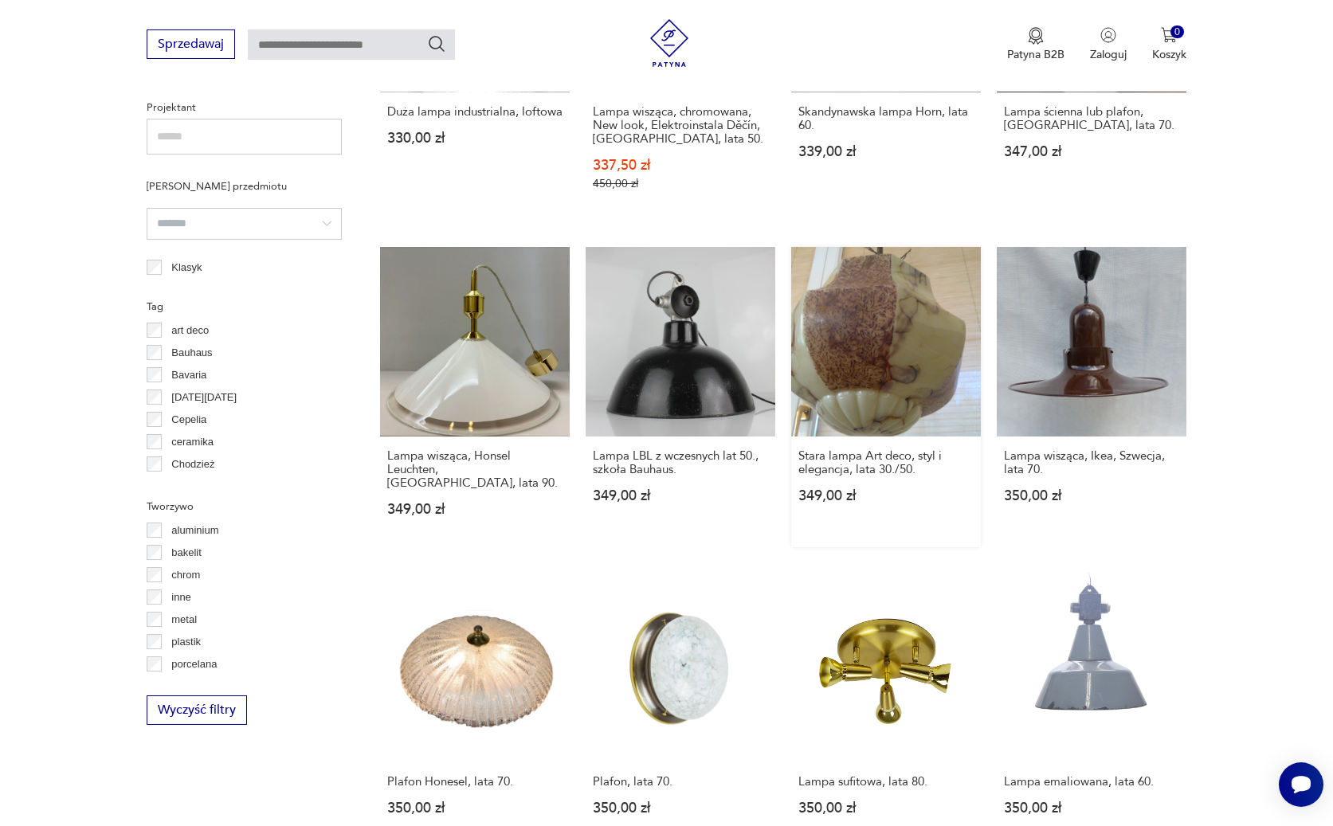
click at [905, 359] on link "Stara lampa Art deco, styl i elegancja, lata 30./50. 349,00 zł" at bounding box center [886, 397] width 190 height 300
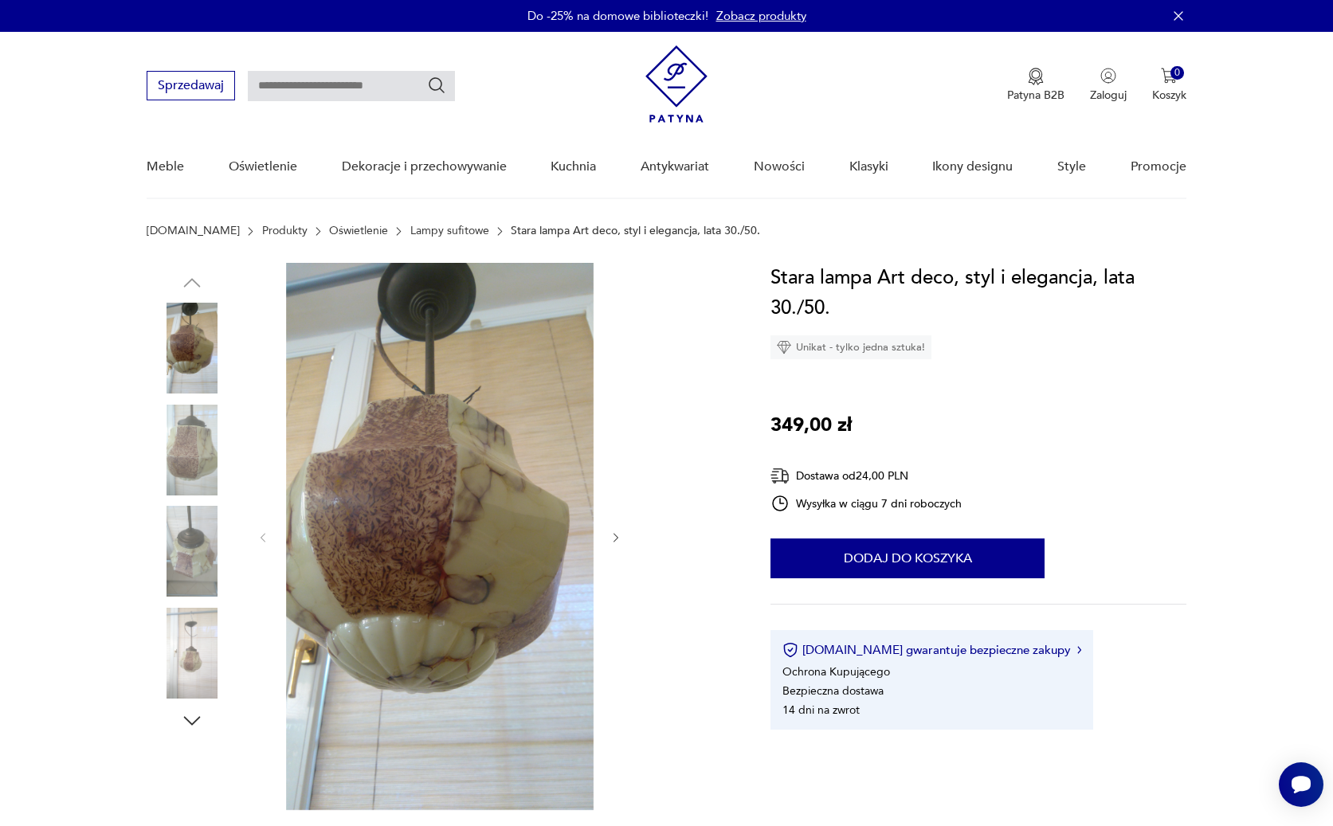
click at [190, 423] on img at bounding box center [192, 450] width 91 height 91
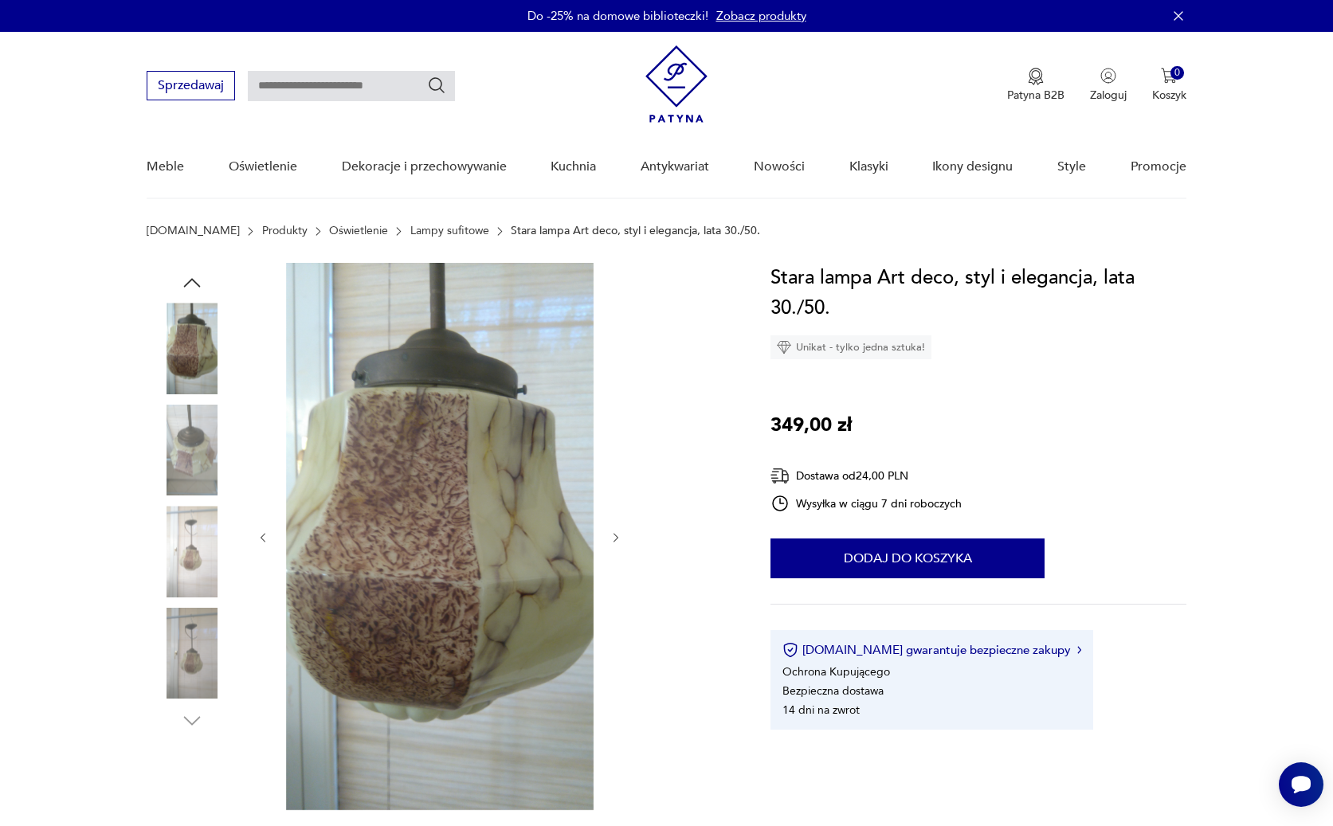
click at [202, 594] on img at bounding box center [192, 551] width 91 height 91
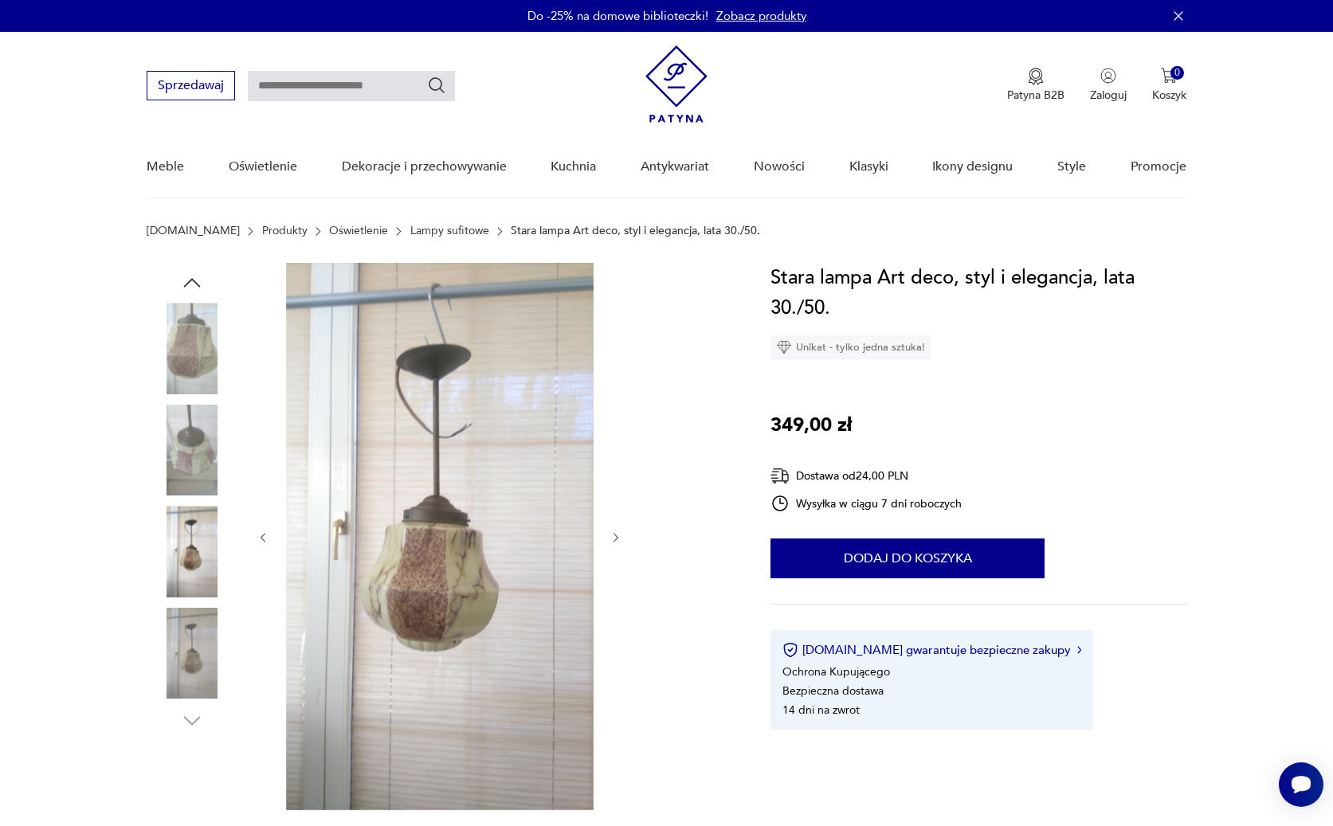
click at [189, 664] on img at bounding box center [192, 653] width 91 height 91
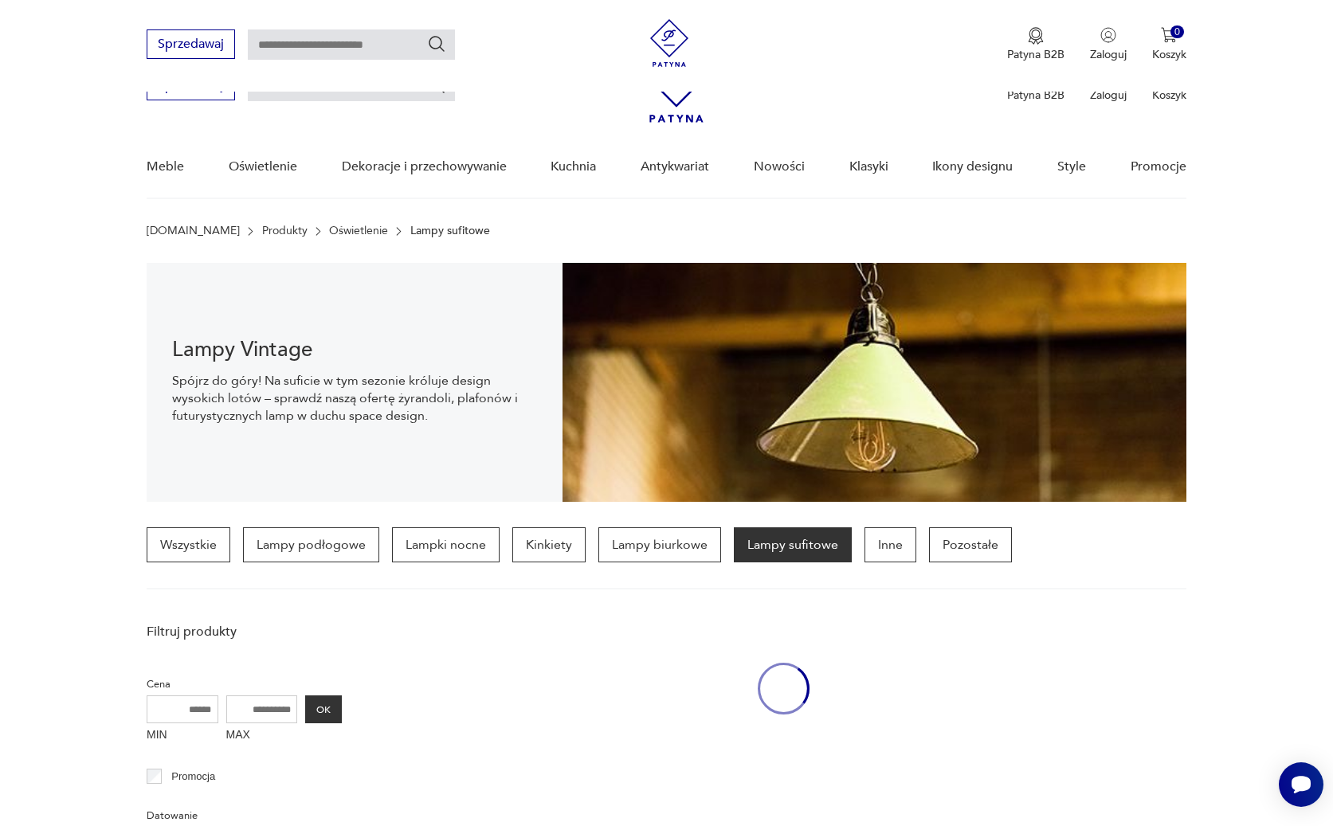
scroll to position [1240, 0]
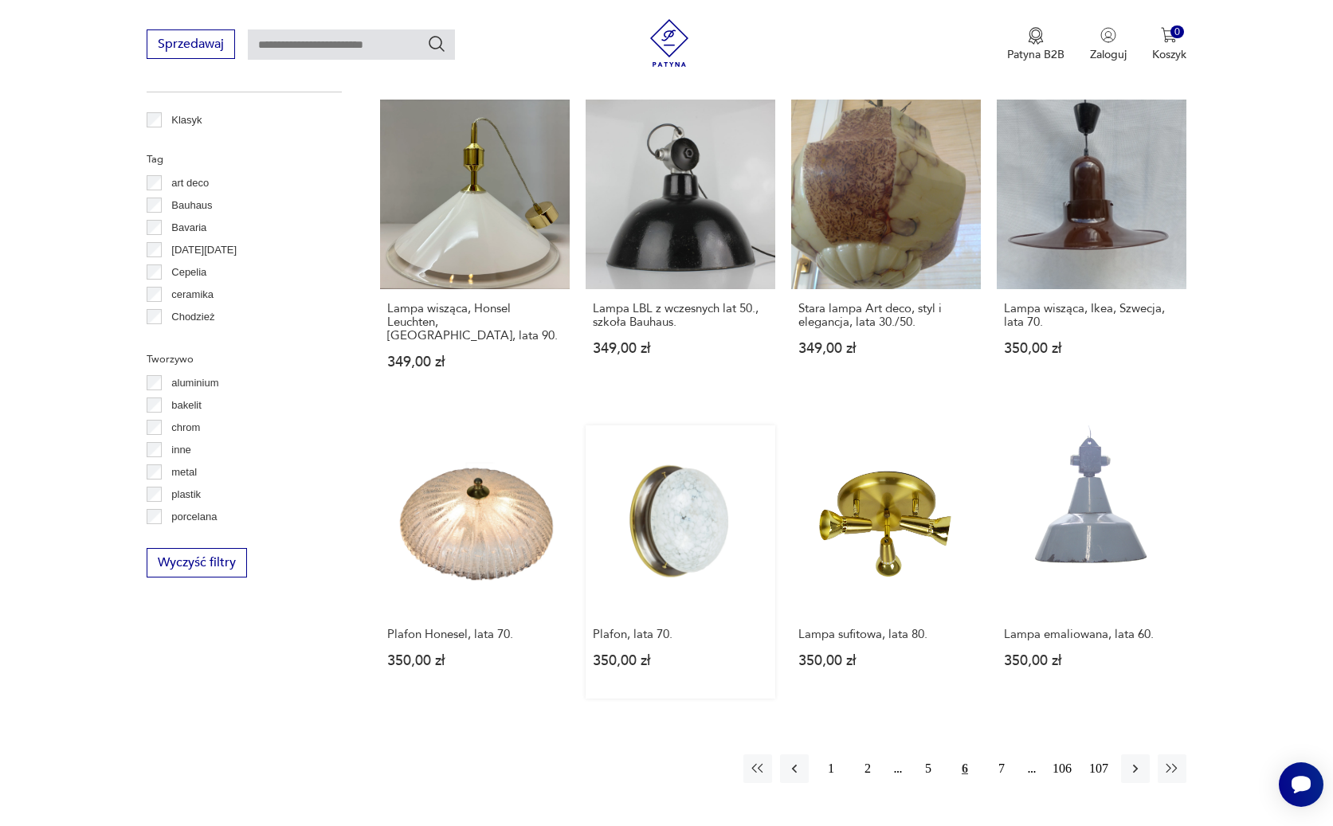
click at [688, 491] on link "Plafon, lata 70. 350,00 zł" at bounding box center [681, 561] width 190 height 273
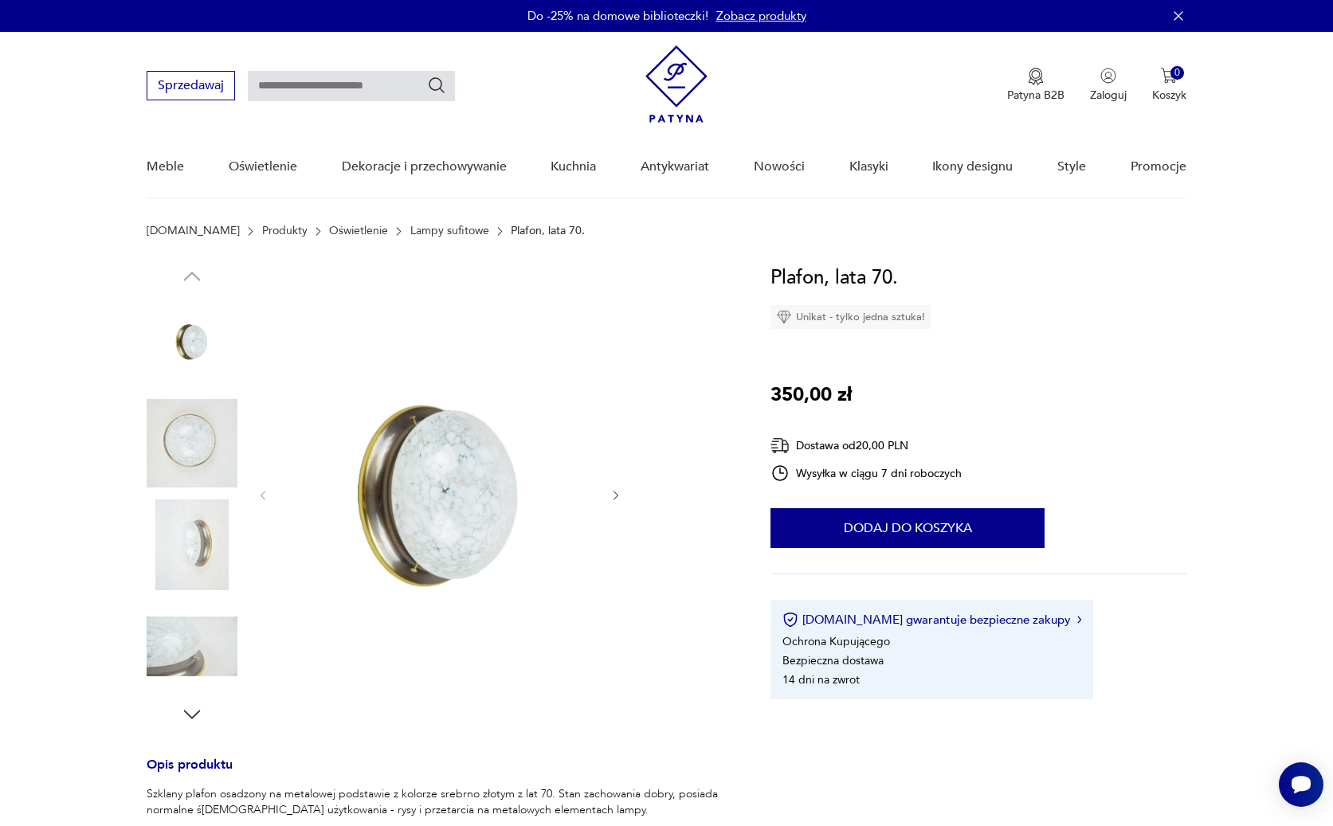
click at [202, 526] on img at bounding box center [192, 545] width 91 height 91
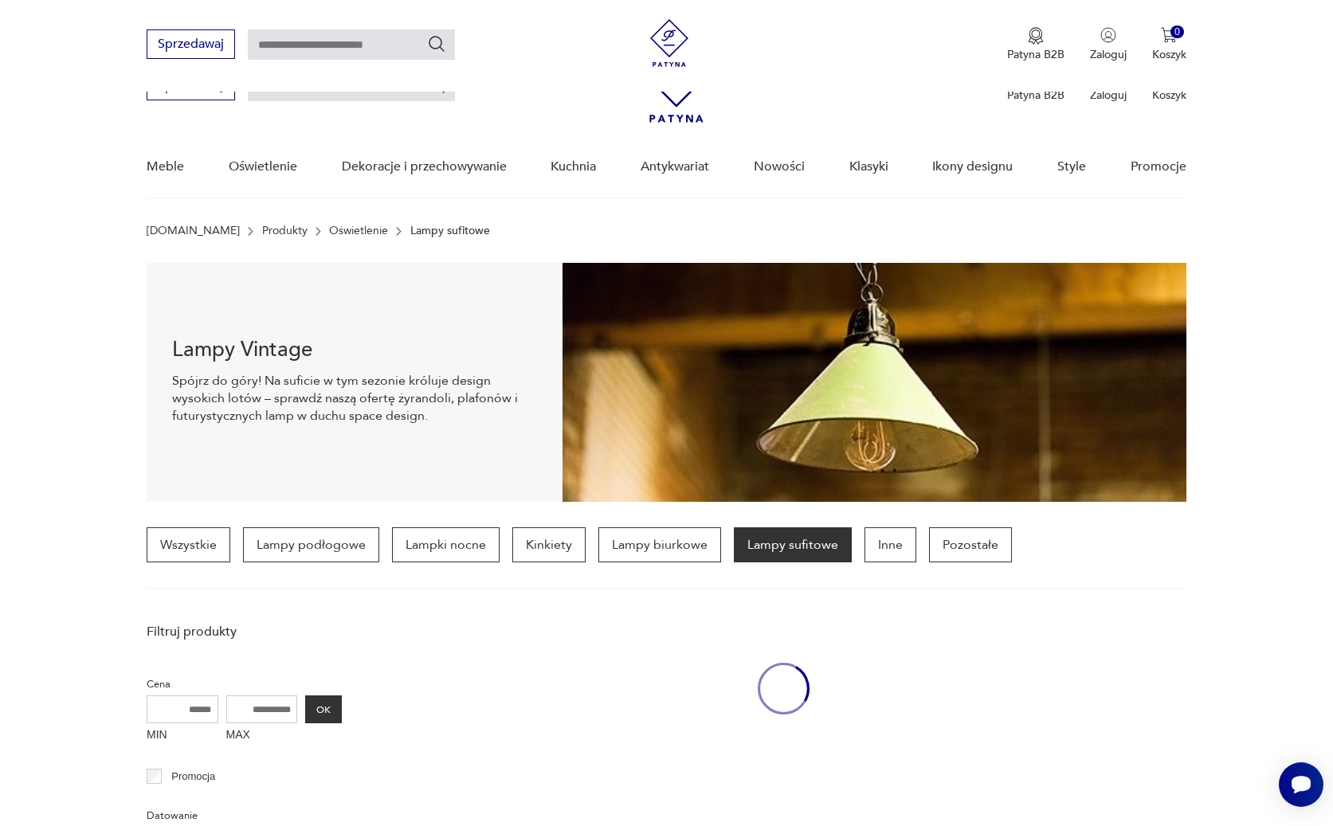
scroll to position [1387, 0]
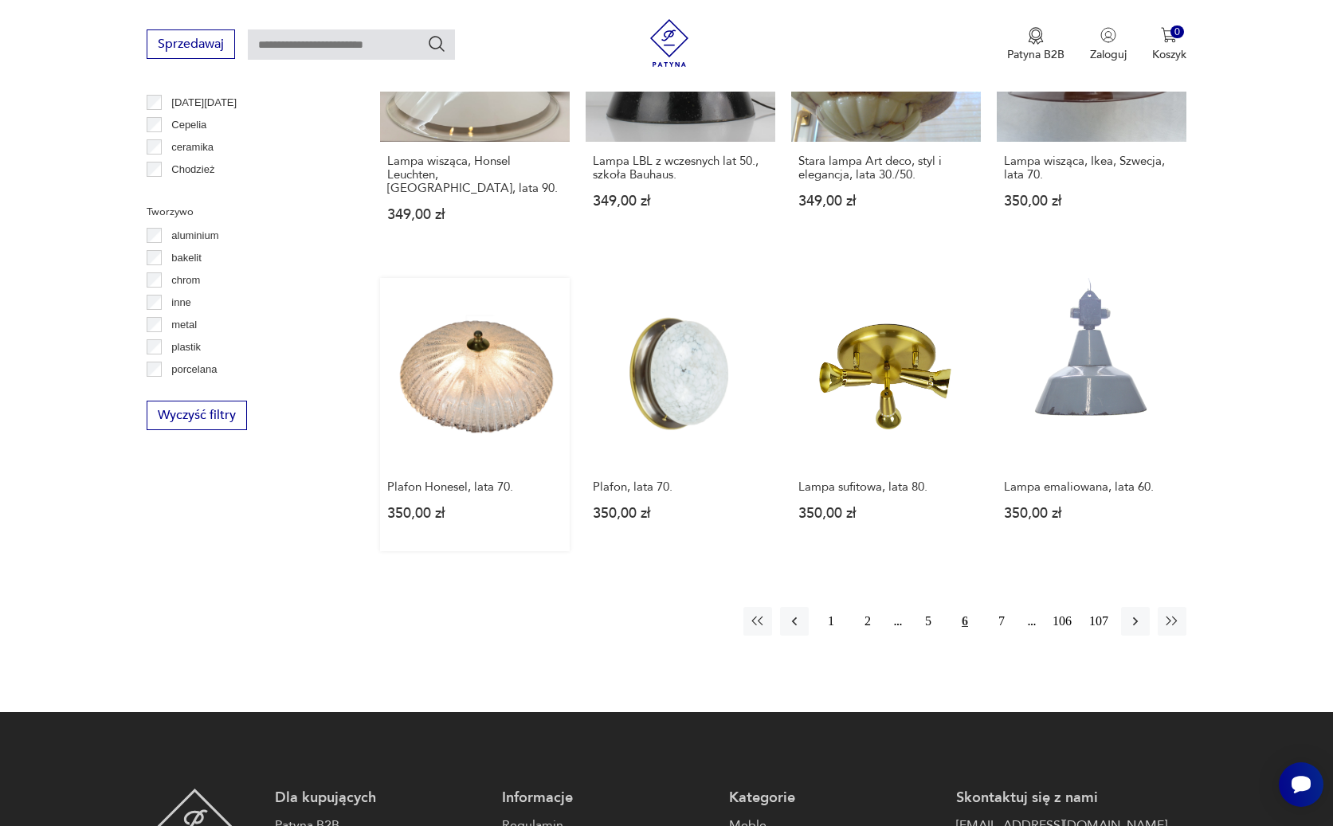
click at [525, 382] on link "Plafon Honesel, lata 70. 350,00 zł" at bounding box center [475, 414] width 190 height 273
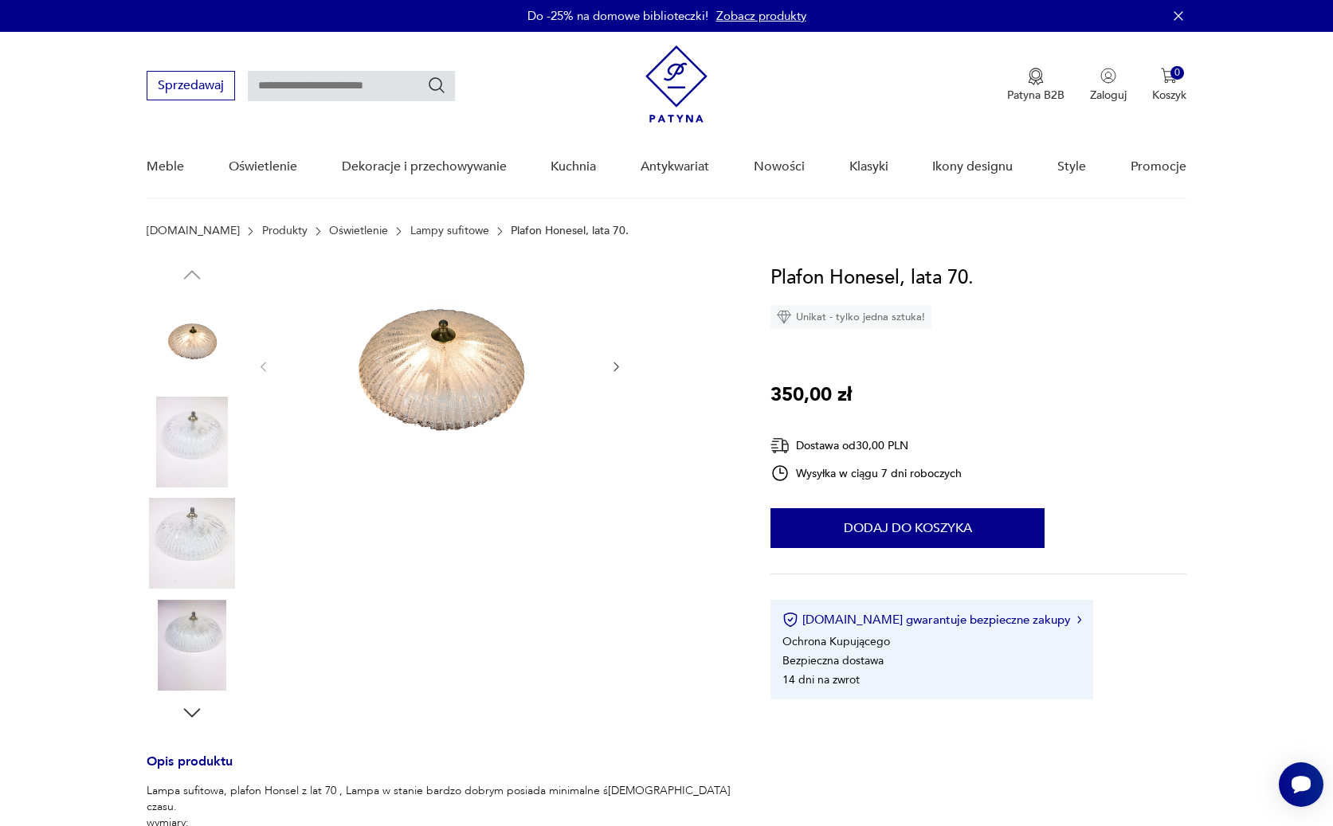
click at [620, 366] on icon "button" at bounding box center [616, 367] width 14 height 14
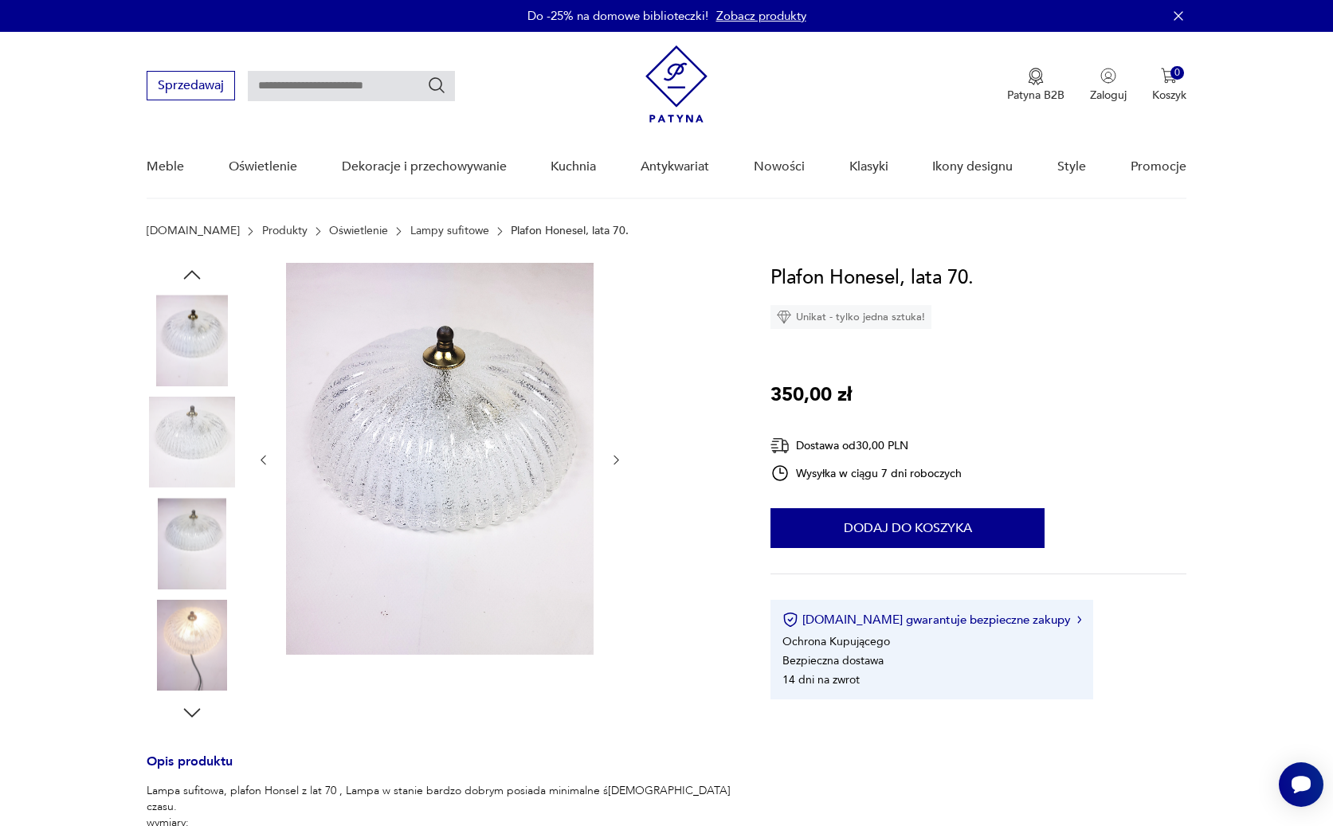
click at [616, 459] on icon "button" at bounding box center [616, 460] width 14 height 14
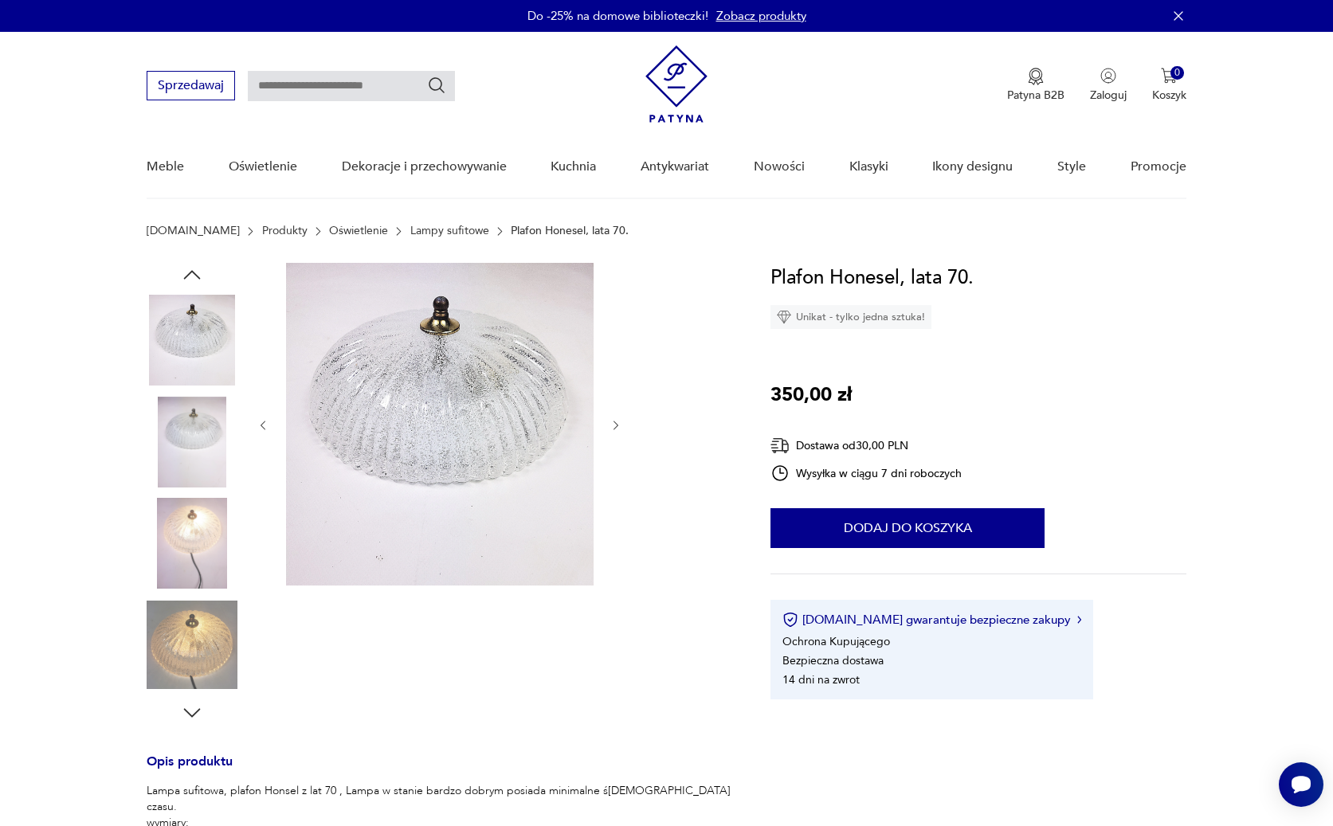
click at [614, 424] on icon "button" at bounding box center [616, 426] width 14 height 14
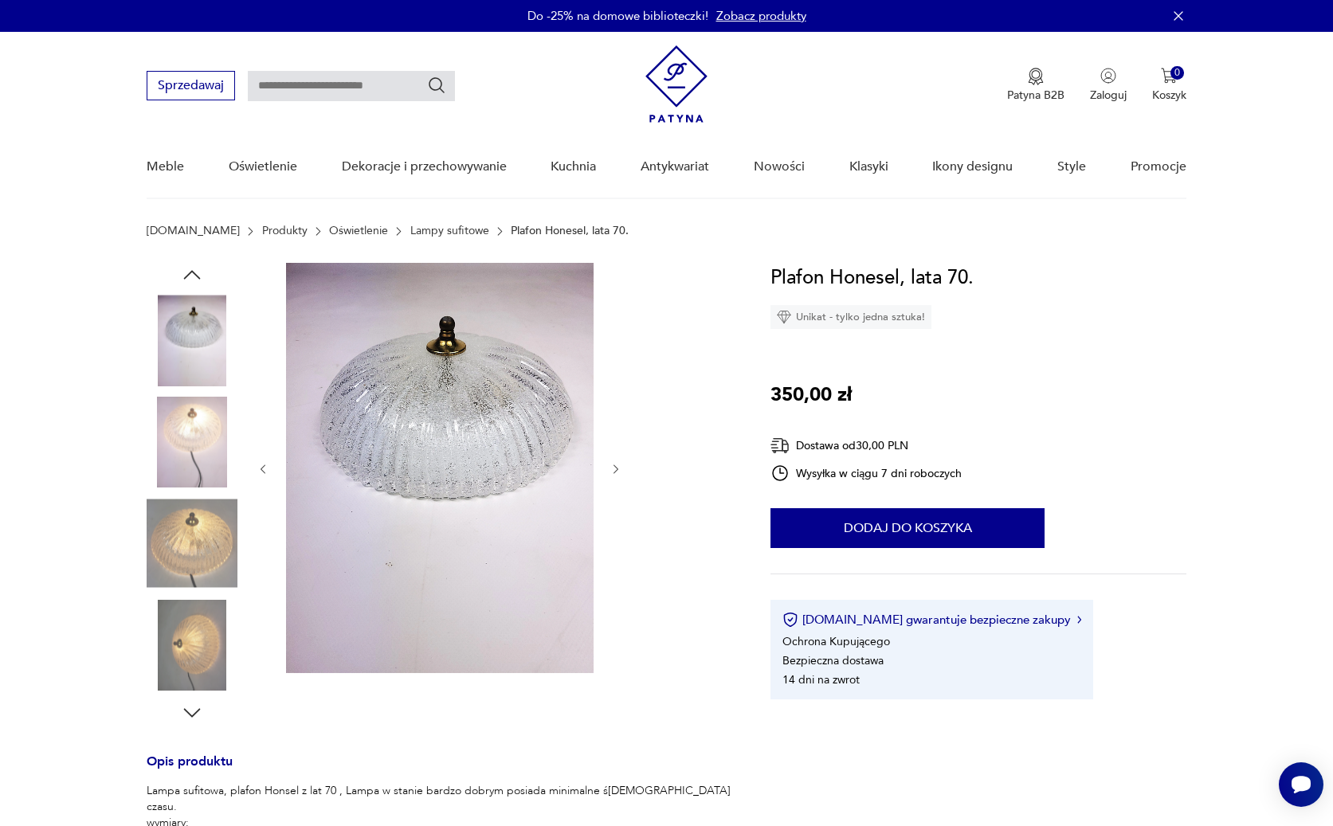
click at [620, 468] on icon "button" at bounding box center [616, 470] width 14 height 14
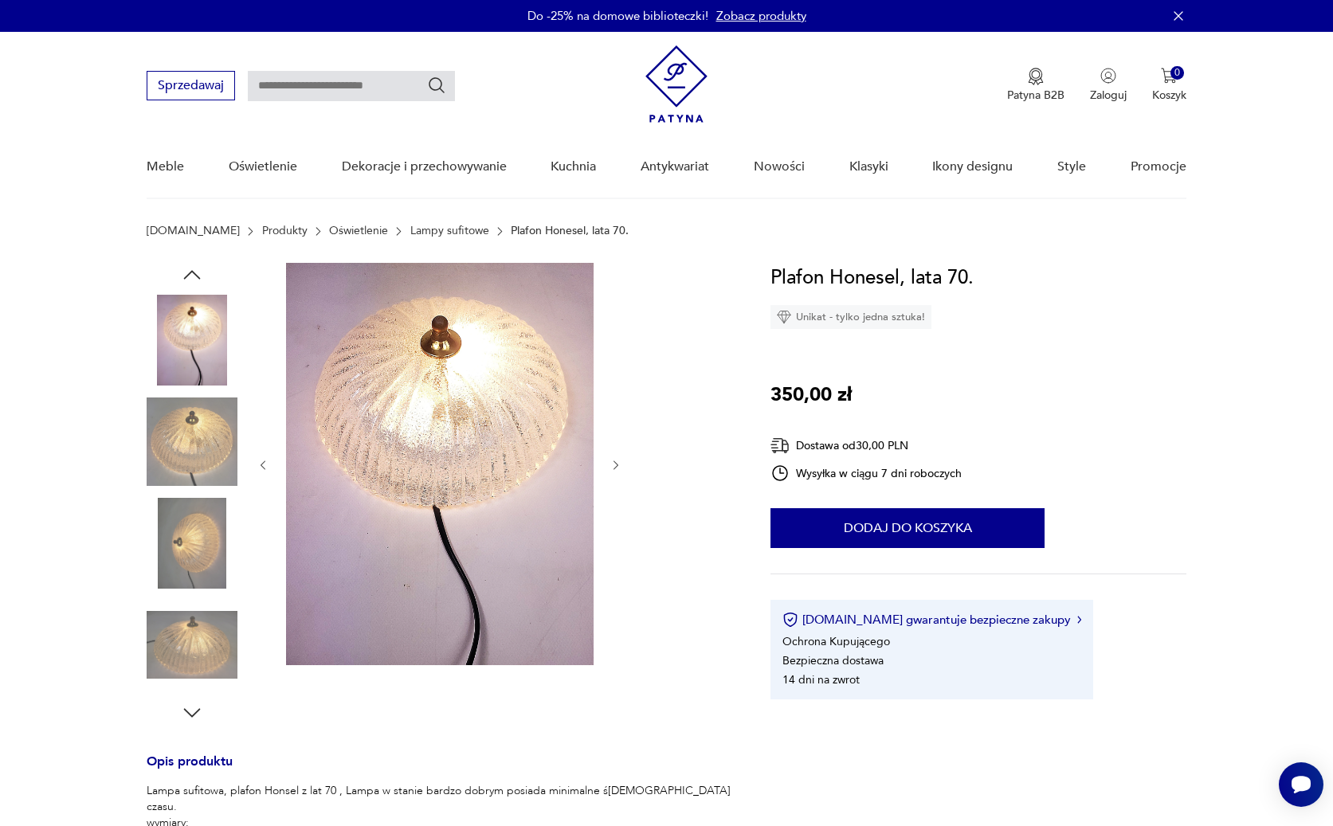
click at [614, 468] on icon "button" at bounding box center [616, 466] width 14 height 14
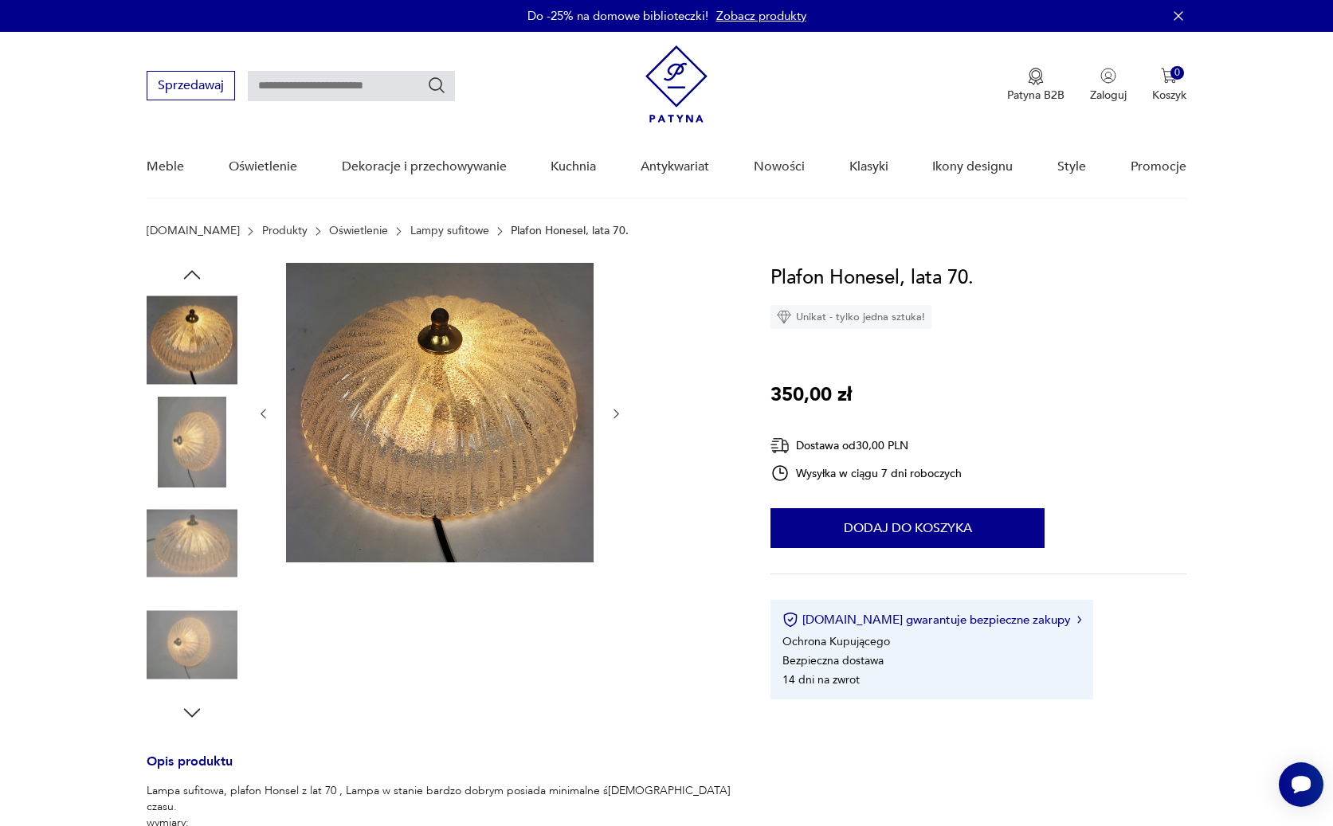
click at [614, 468] on div at bounding box center [440, 414] width 366 height 302
click at [615, 416] on icon "button" at bounding box center [615, 414] width 5 height 10
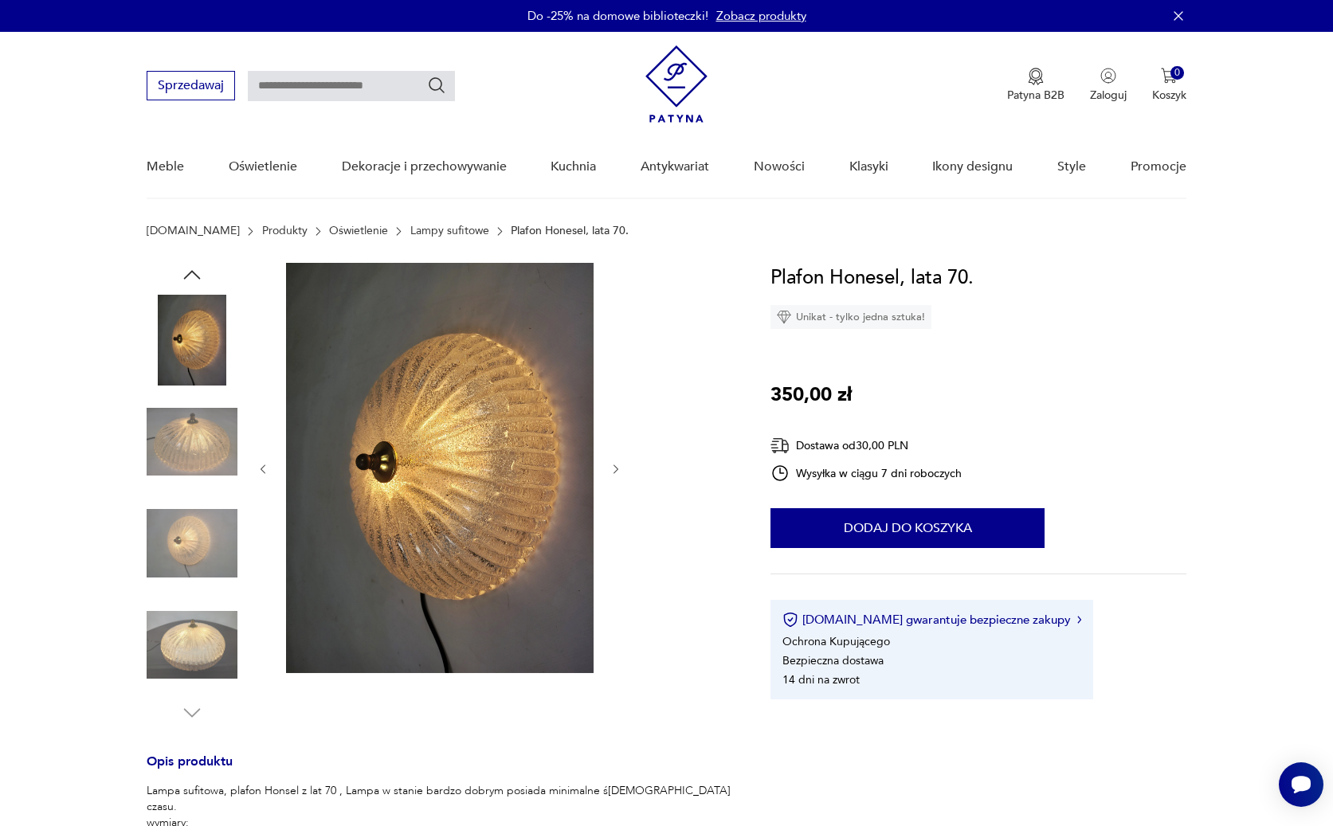
click at [615, 416] on div at bounding box center [440, 469] width 366 height 413
click at [617, 463] on icon "button" at bounding box center [616, 470] width 14 height 14
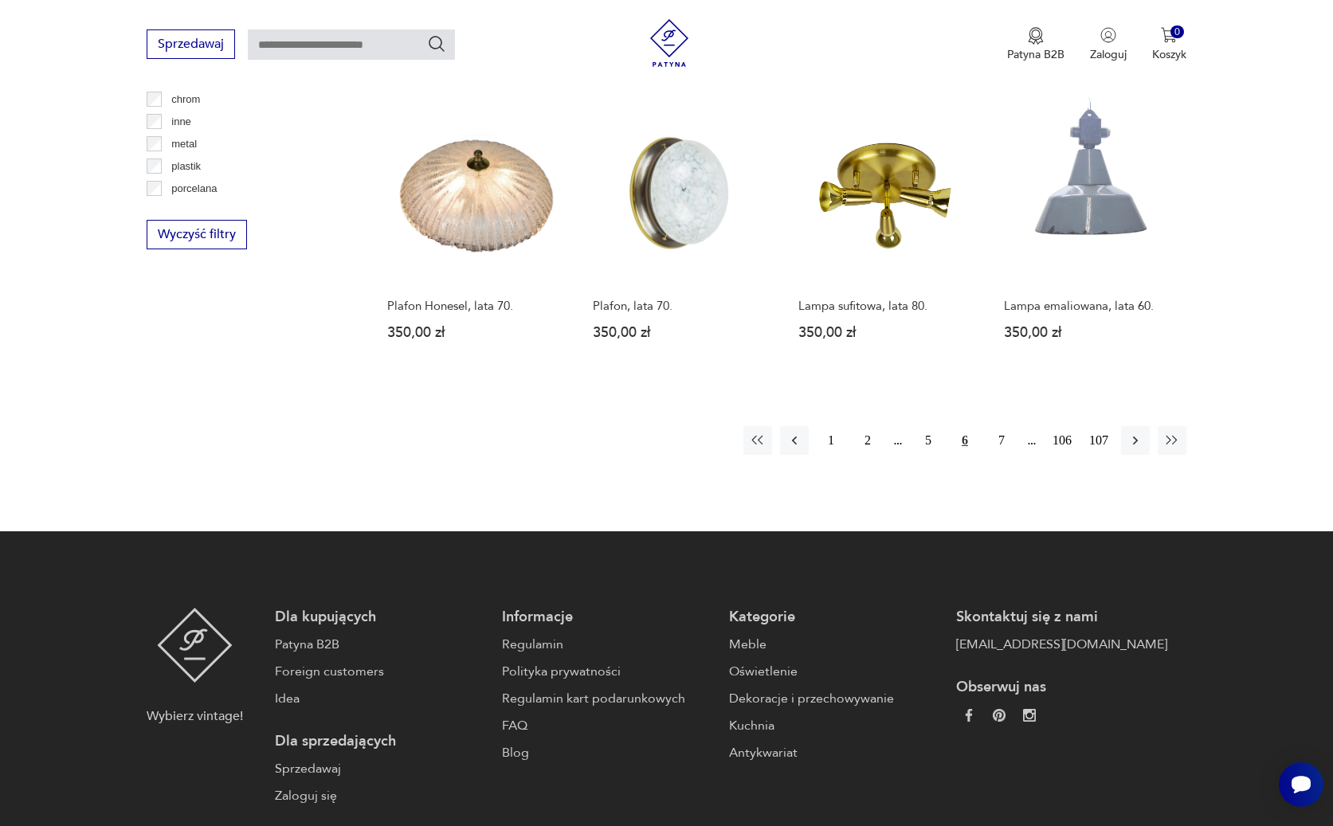
scroll to position [1612, 0]
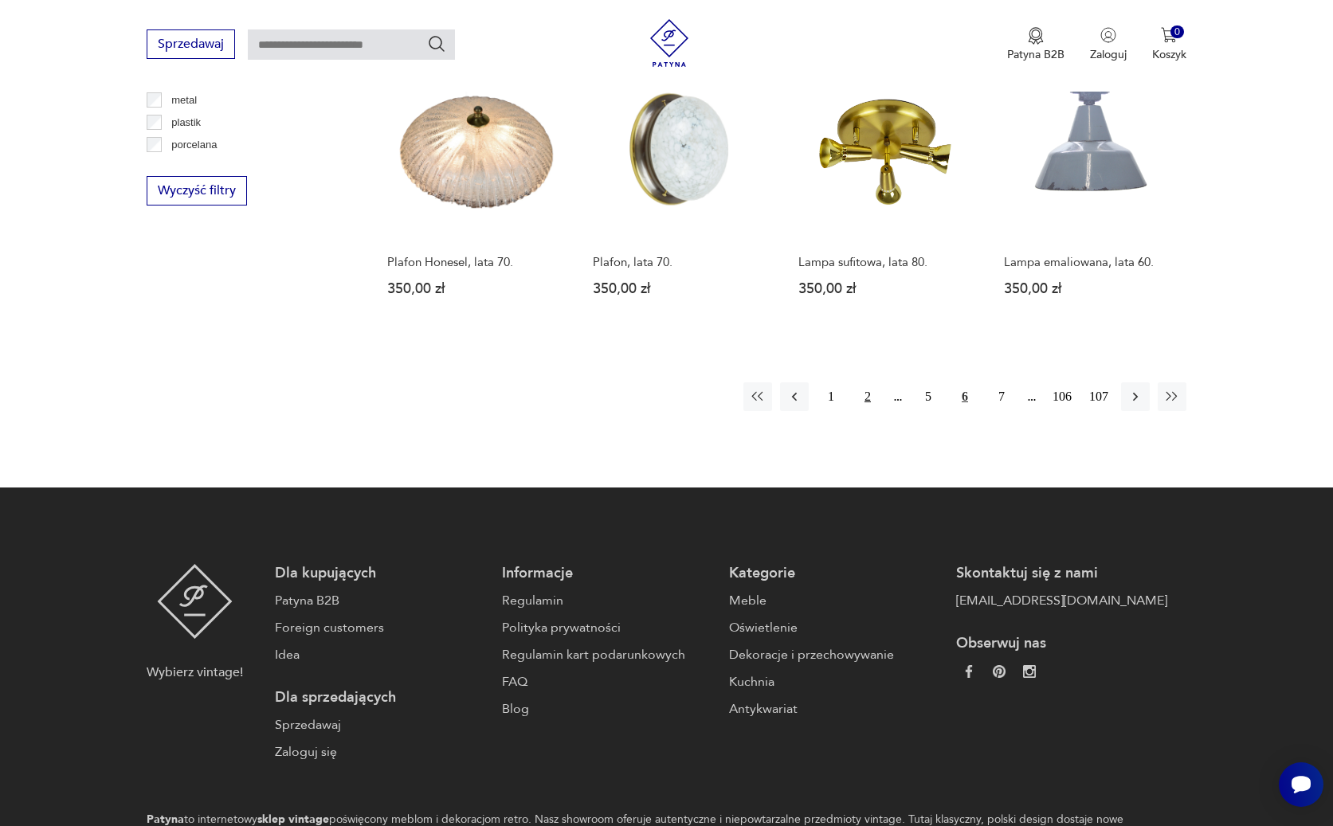
click at [867, 385] on button "2" at bounding box center [867, 396] width 29 height 29
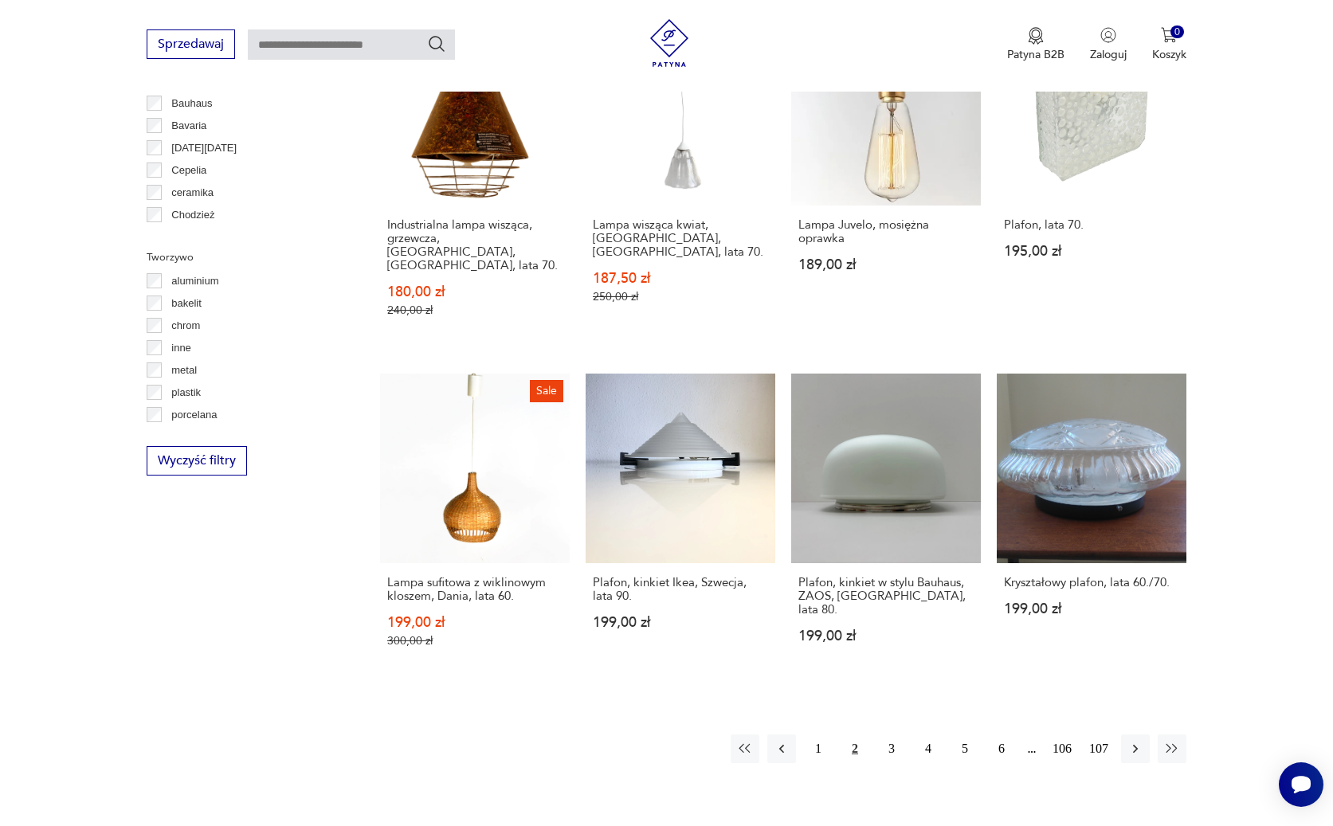
scroll to position [1491, 0]
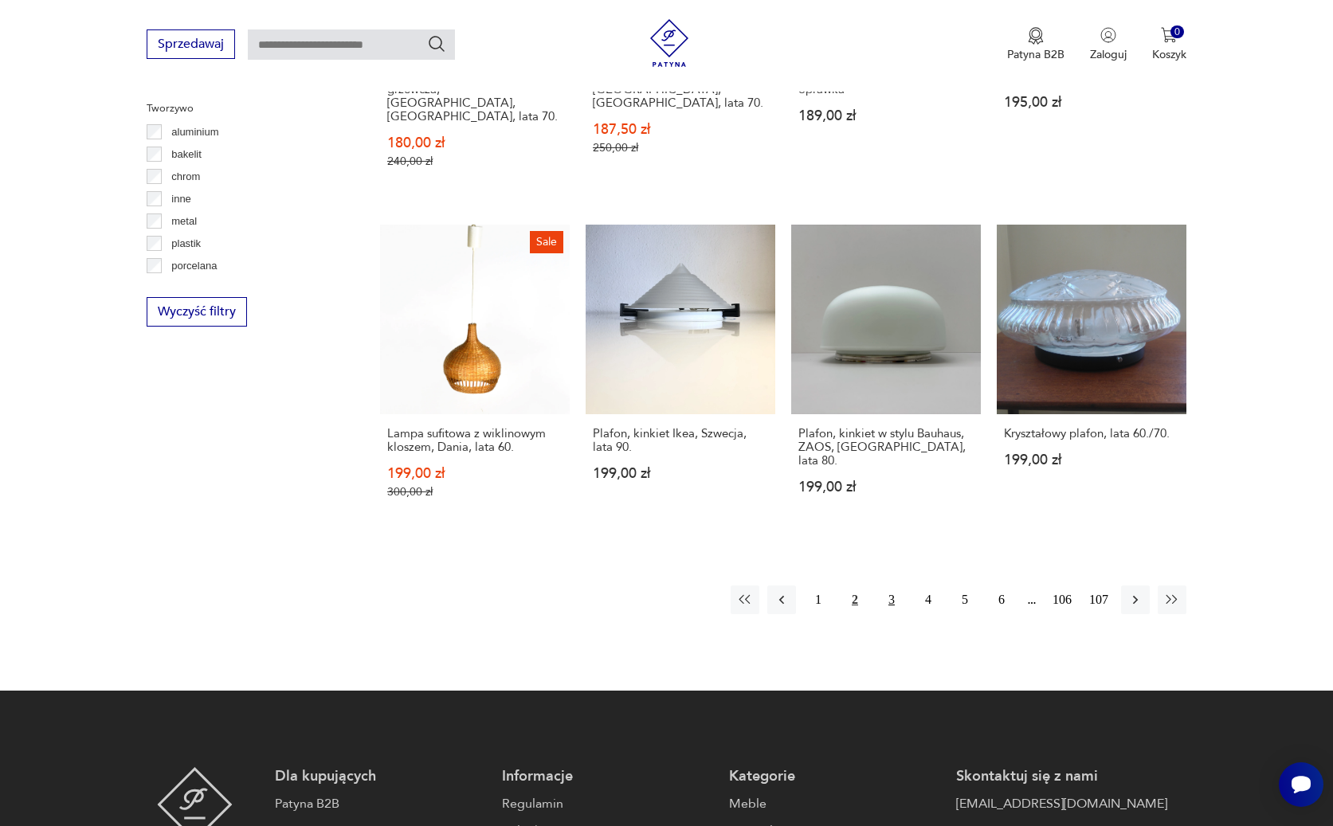
click at [893, 586] on button "3" at bounding box center [891, 600] width 29 height 29
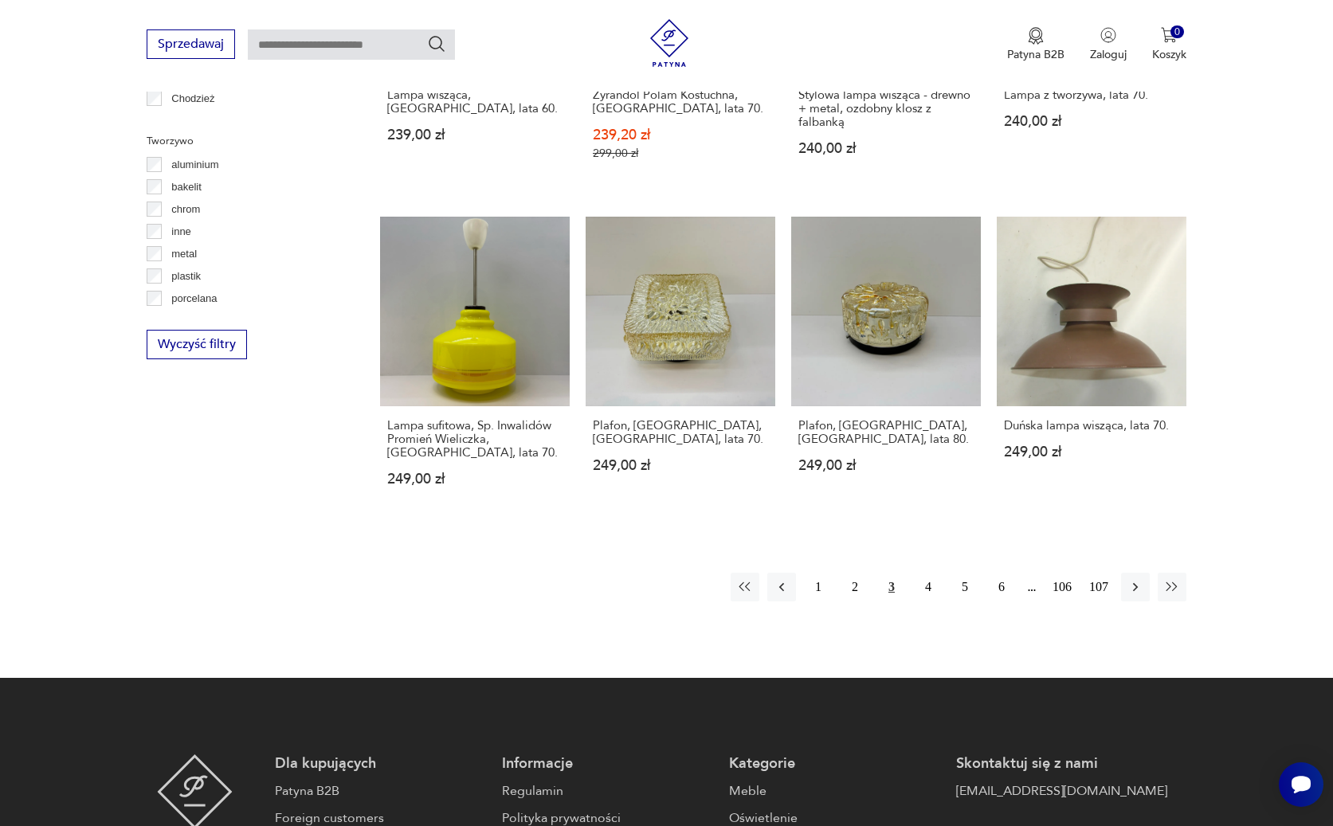
scroll to position [1491, 0]
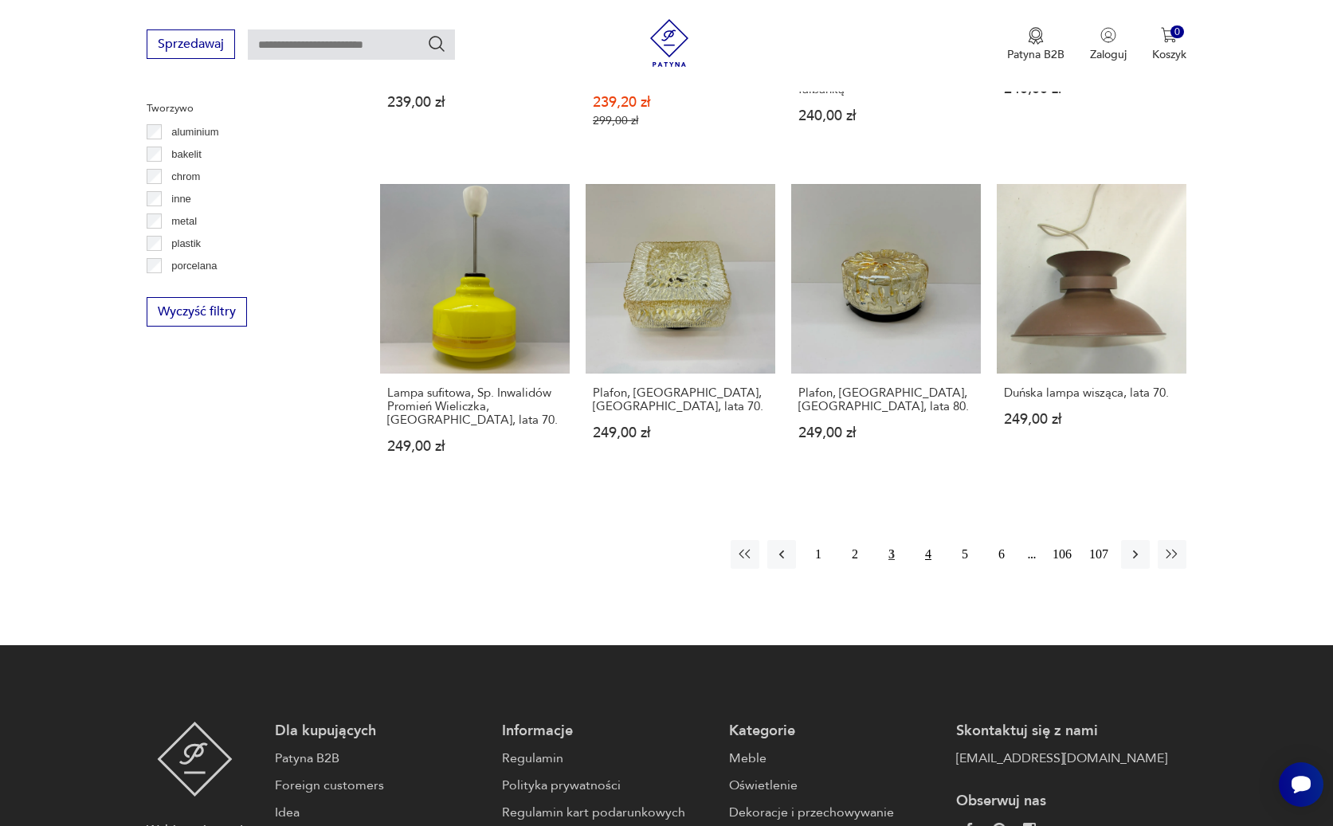
click at [930, 545] on button "4" at bounding box center [928, 554] width 29 height 29
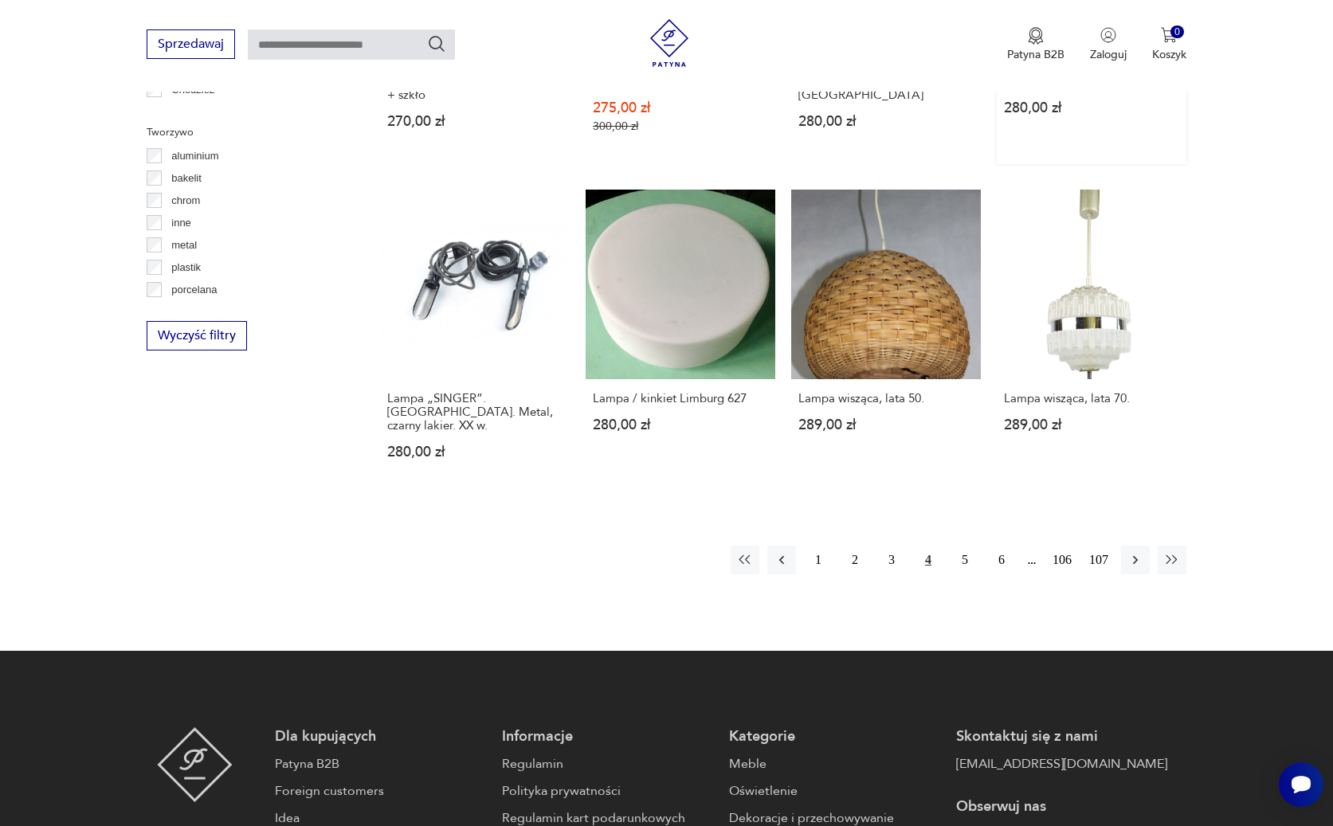
scroll to position [1491, 0]
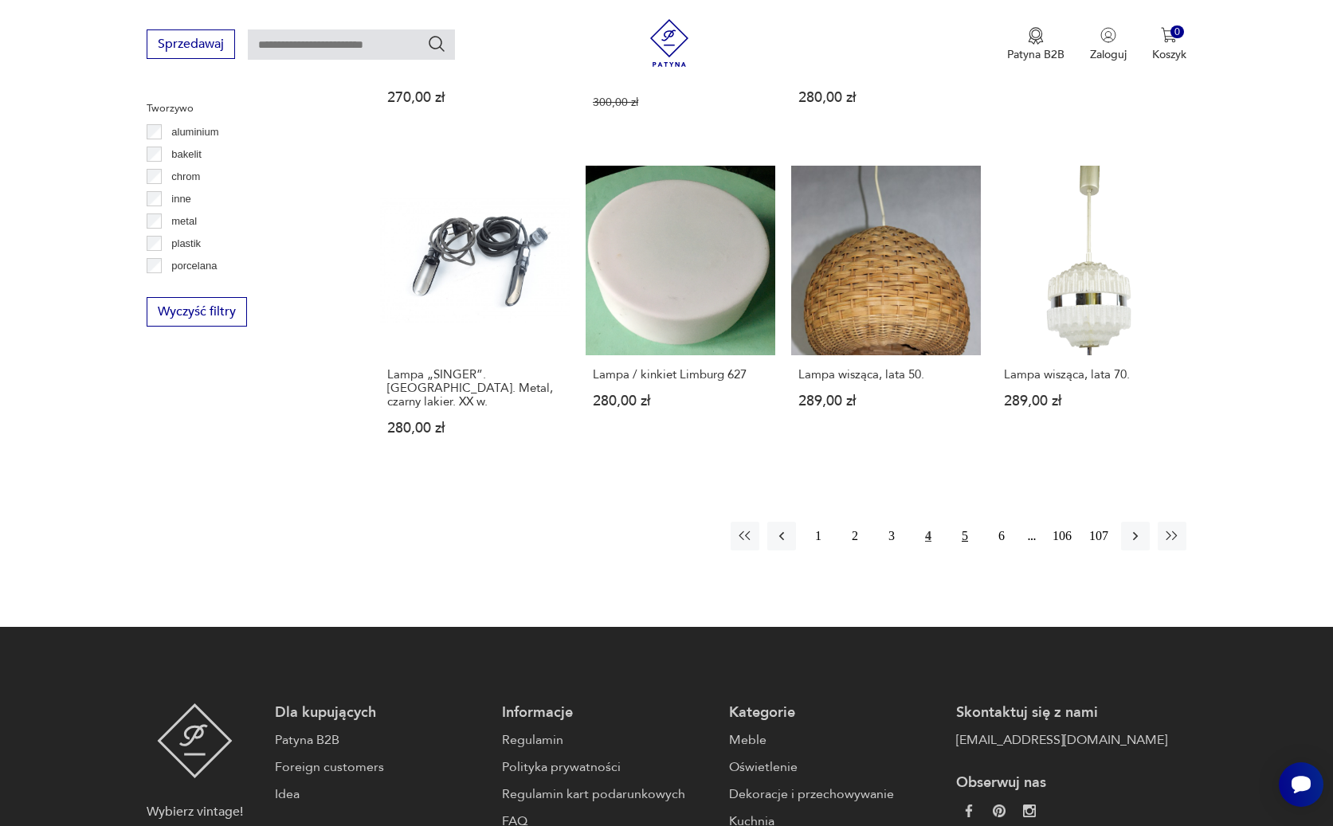
click at [962, 522] on button "5" at bounding box center [964, 536] width 29 height 29
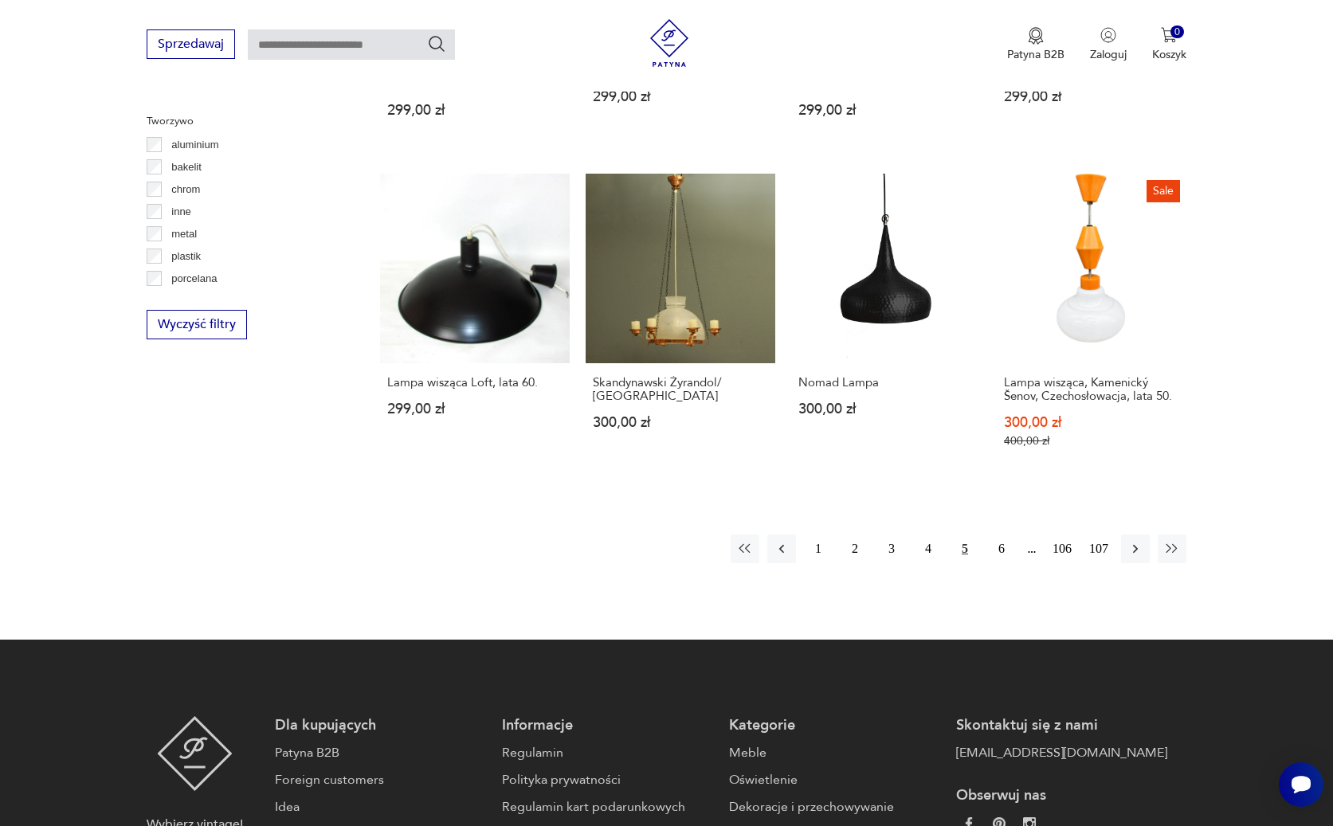
scroll to position [1491, 0]
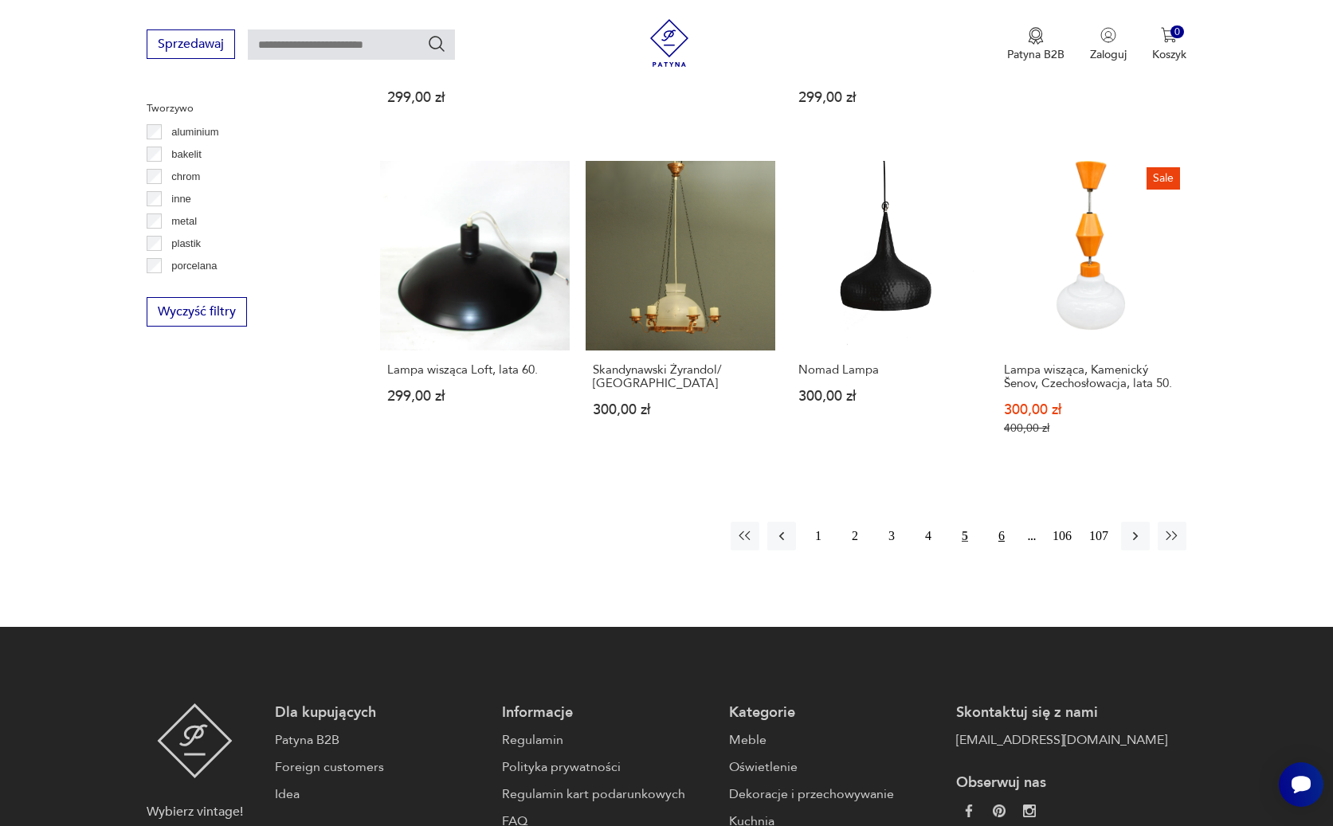
click at [997, 523] on button "6" at bounding box center [1001, 536] width 29 height 29
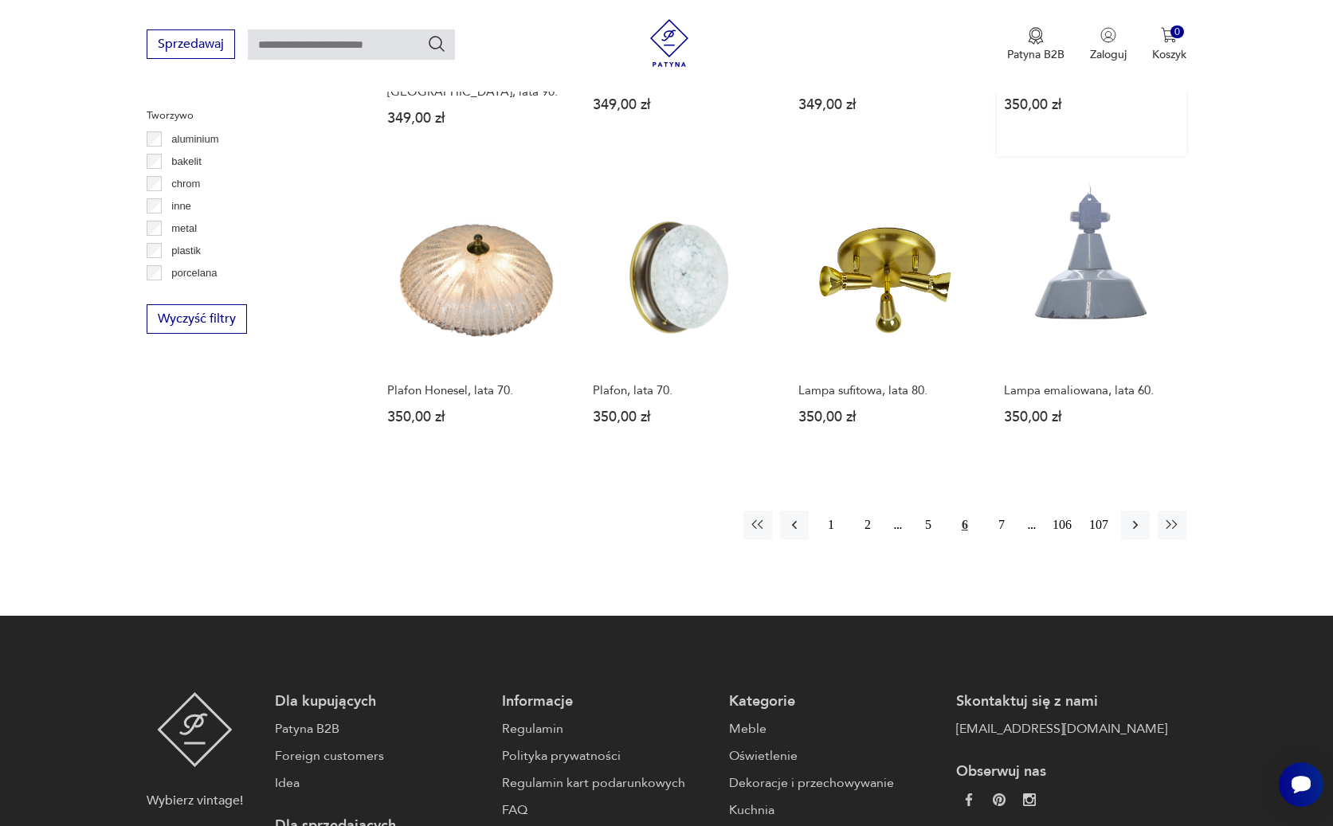
scroll to position [1491, 0]
